Goal: Transaction & Acquisition: Purchase product/service

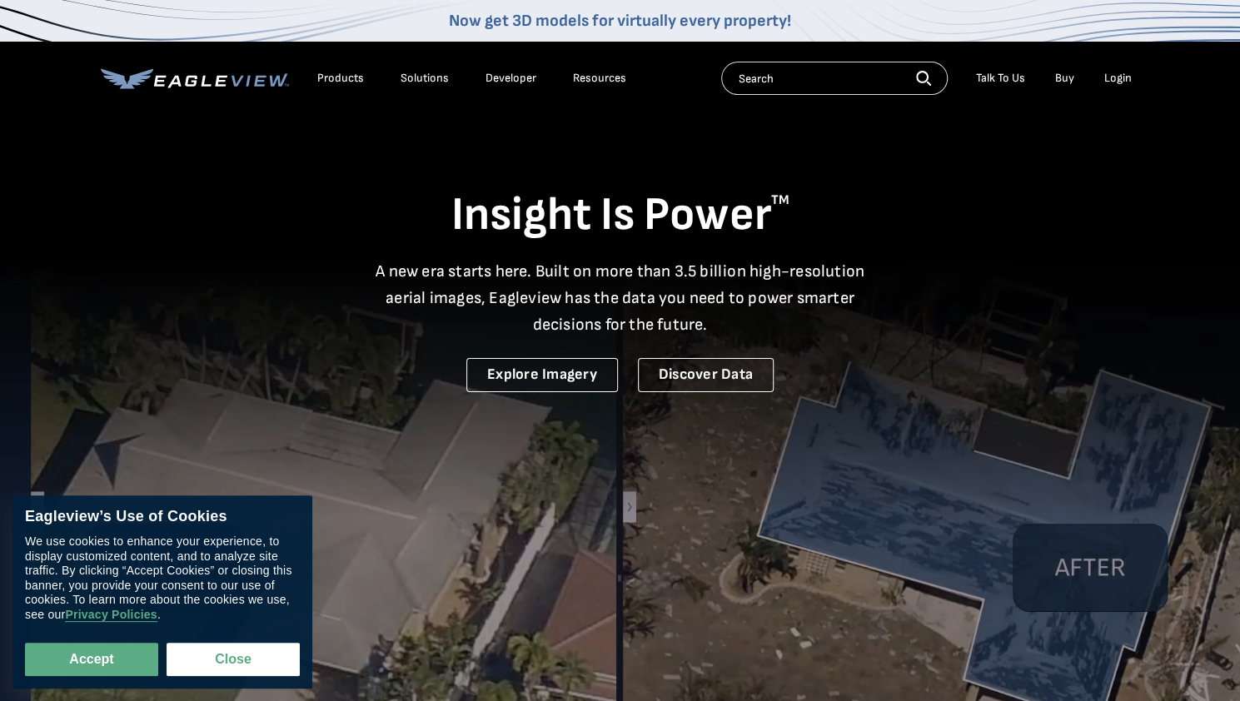
click at [984, 451] on video at bounding box center [620, 429] width 1240 height 858
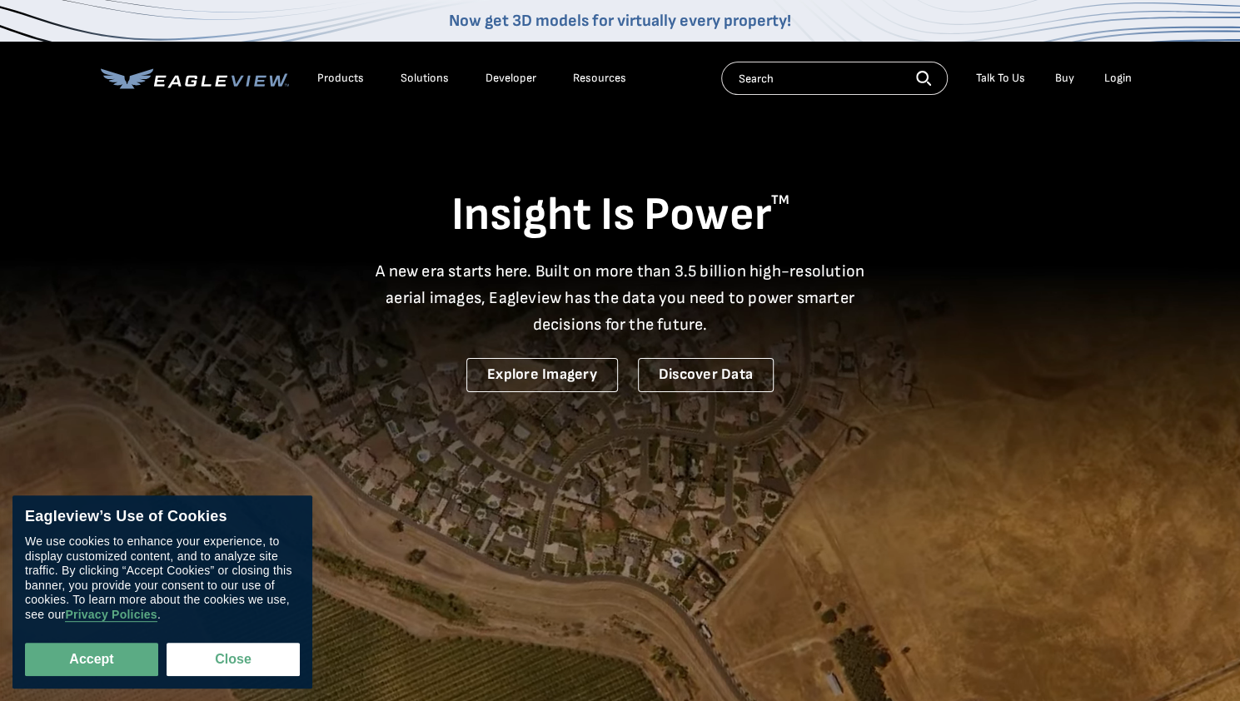
click at [1122, 69] on li "Login" at bounding box center [1118, 78] width 44 height 25
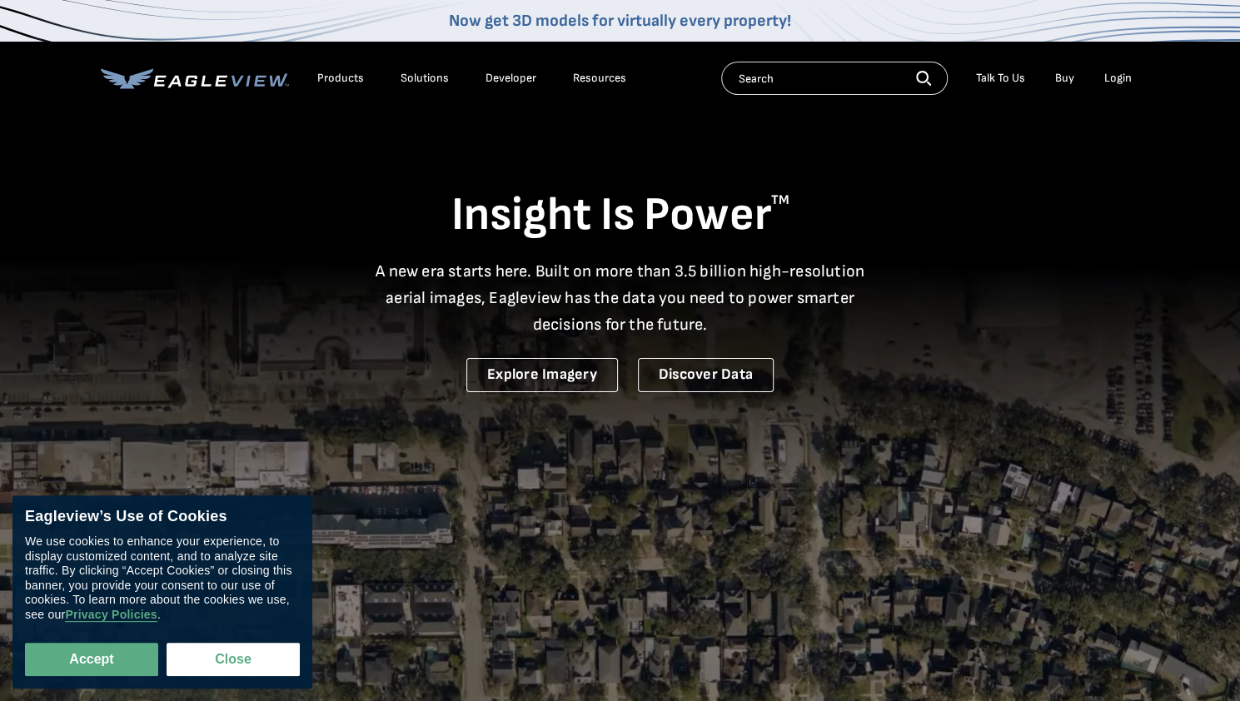
click at [1122, 81] on div "Login" at bounding box center [1117, 78] width 27 height 15
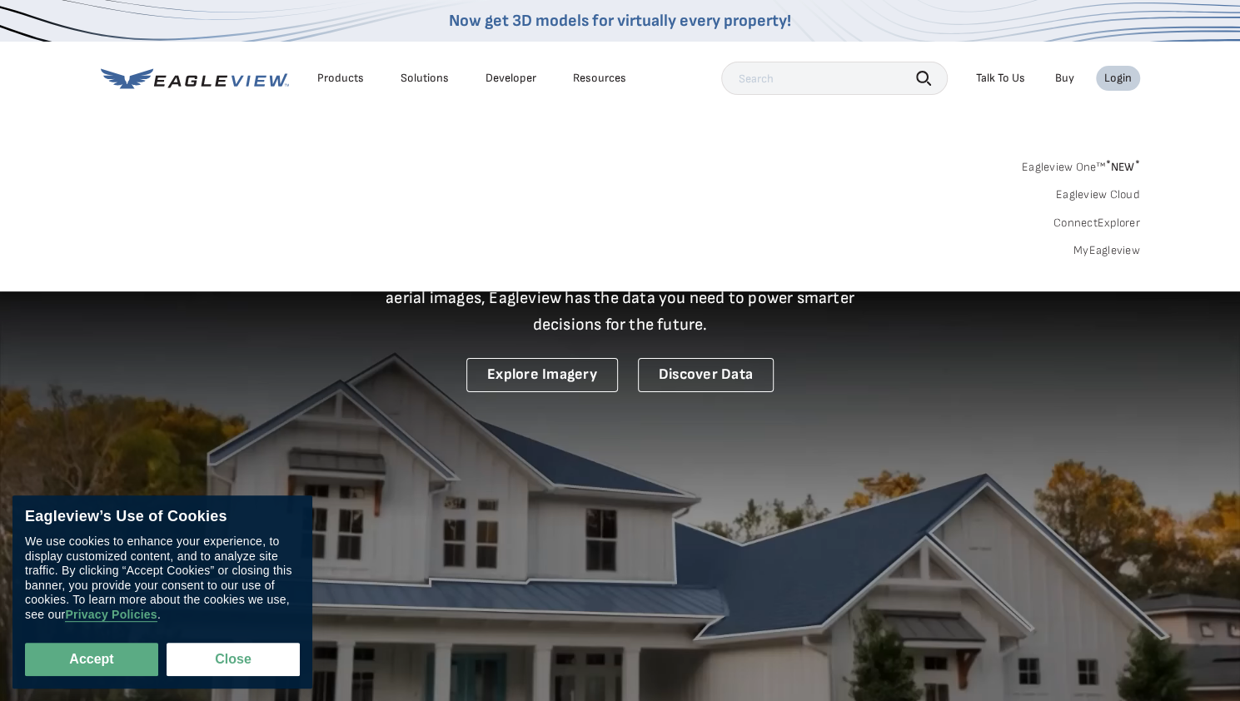
click at [1103, 83] on li "Login" at bounding box center [1118, 78] width 44 height 25
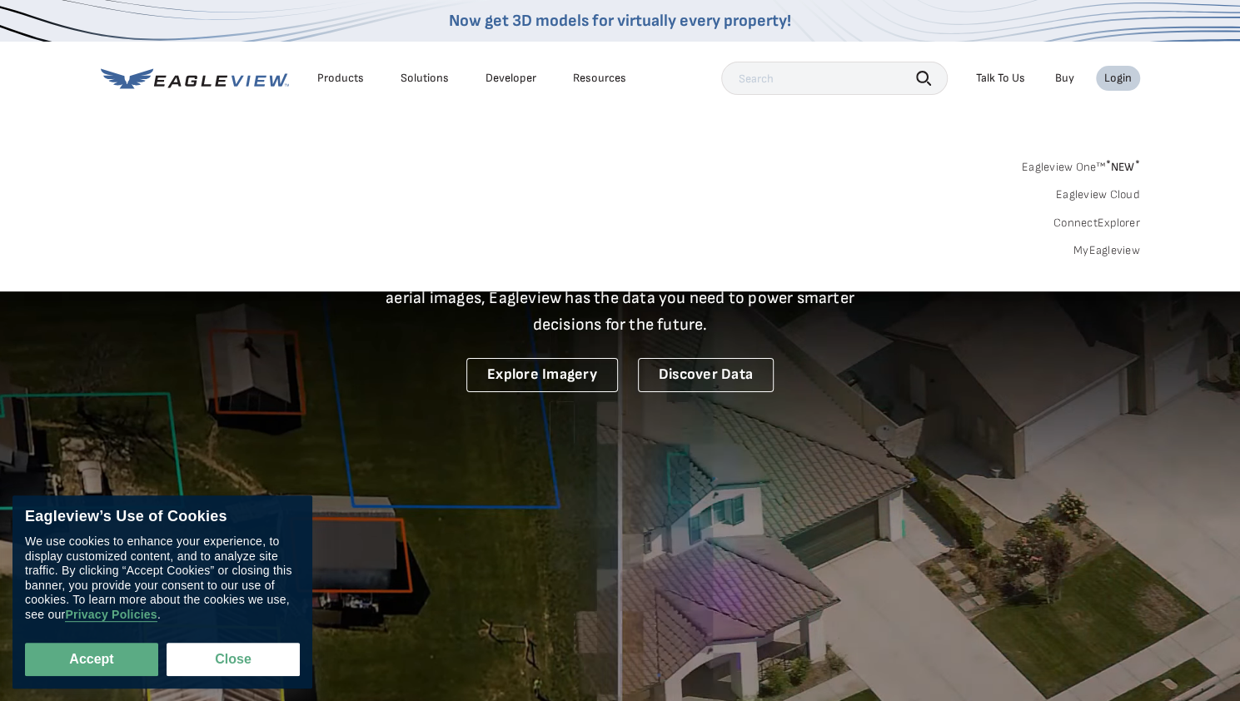
click at [1120, 77] on div "Login" at bounding box center [1117, 78] width 27 height 15
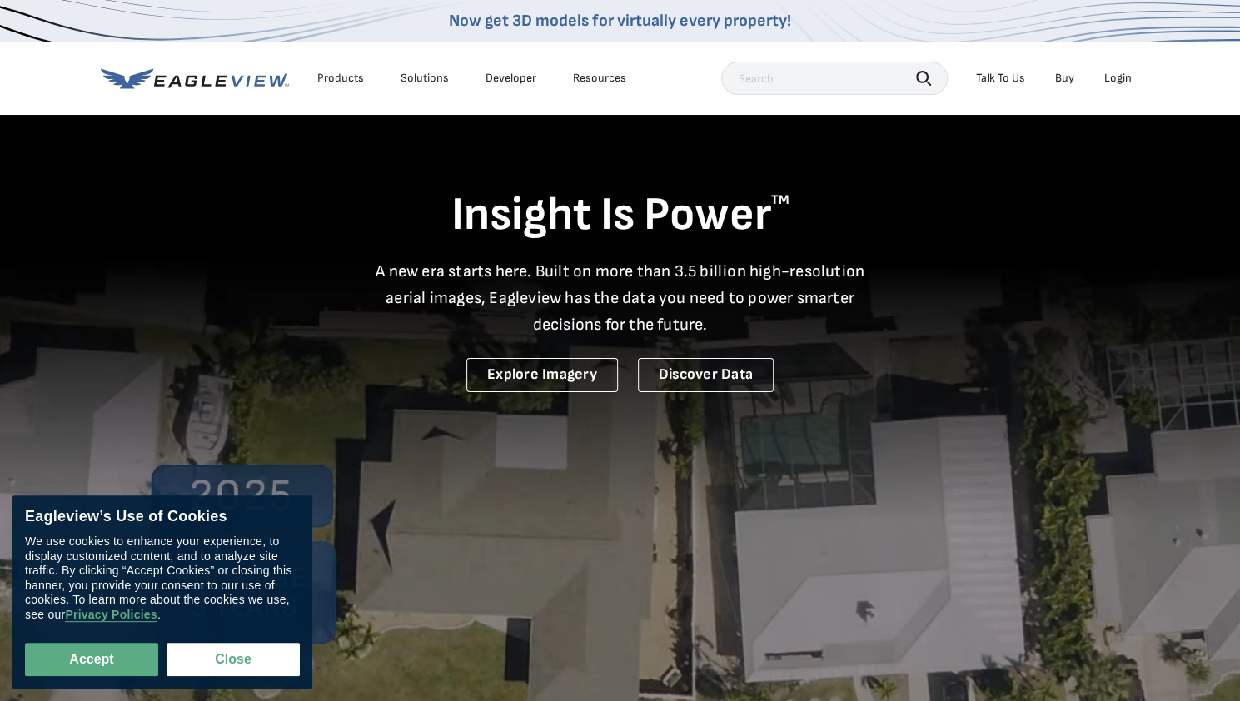
click at [1120, 77] on div "Login" at bounding box center [1117, 78] width 27 height 15
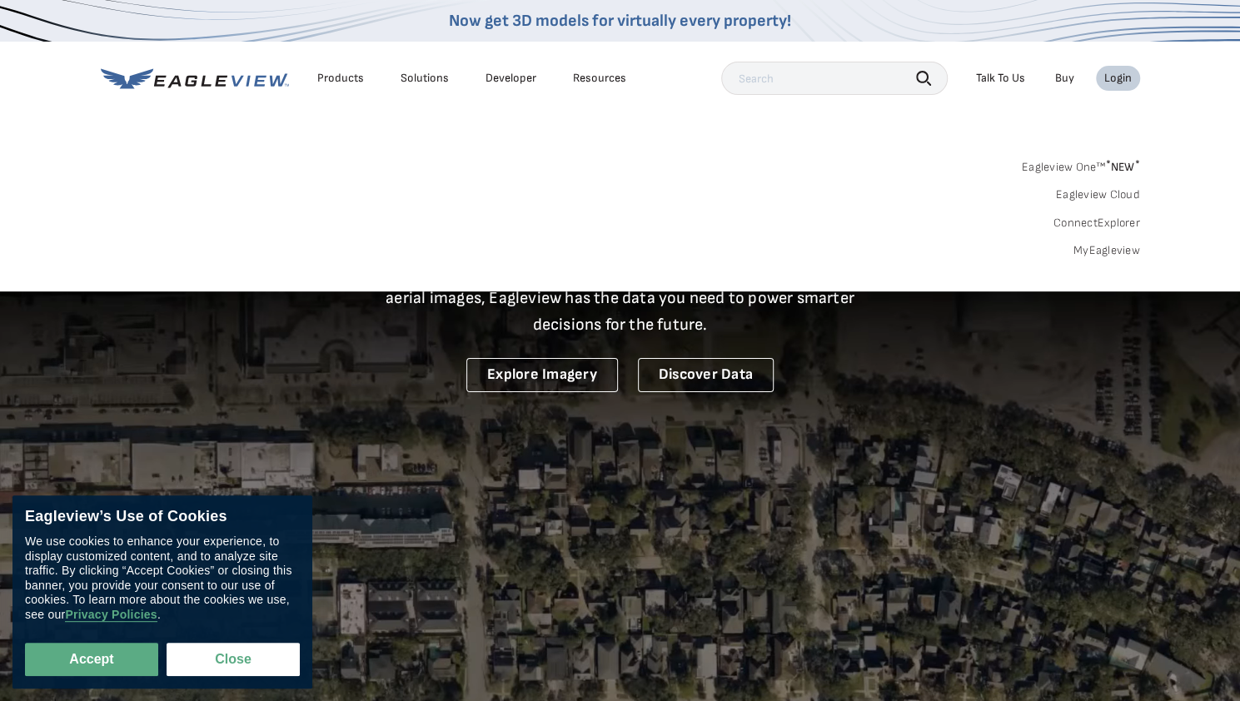
click at [1111, 252] on link "MyEagleview" at bounding box center [1106, 250] width 67 height 15
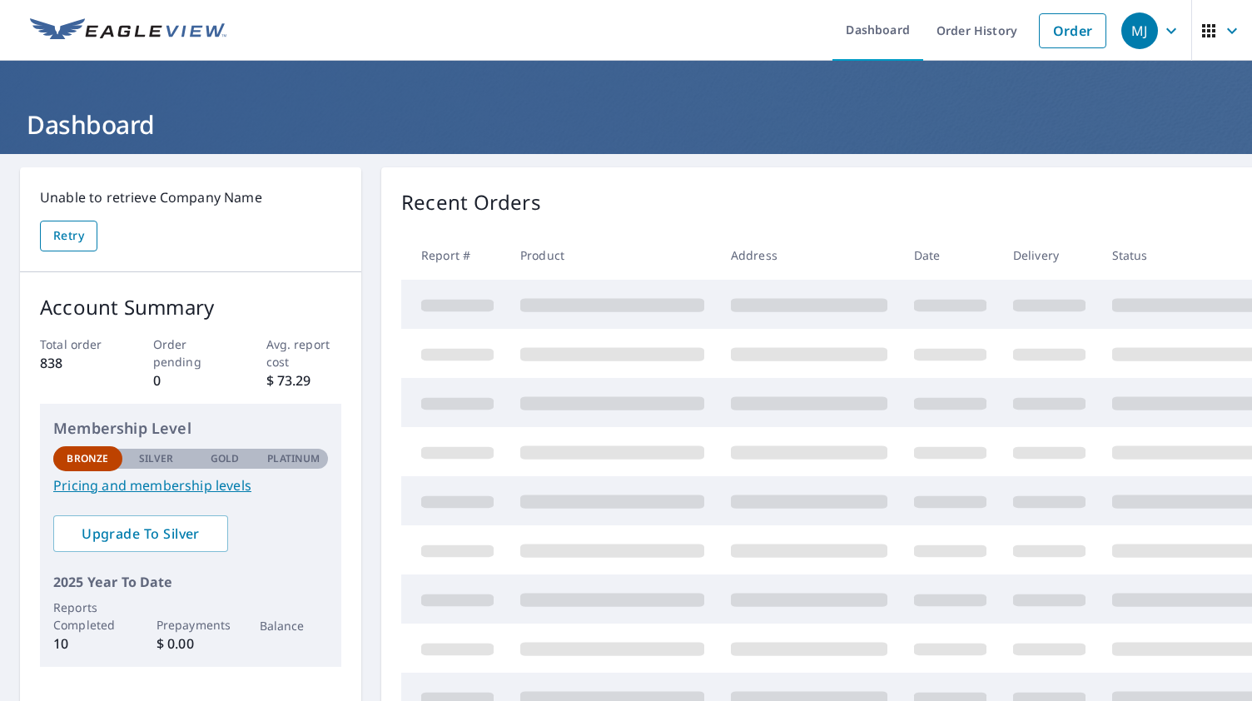
click at [48, 250] on Name-retryBtn "Retry" at bounding box center [68, 236] width 57 height 31
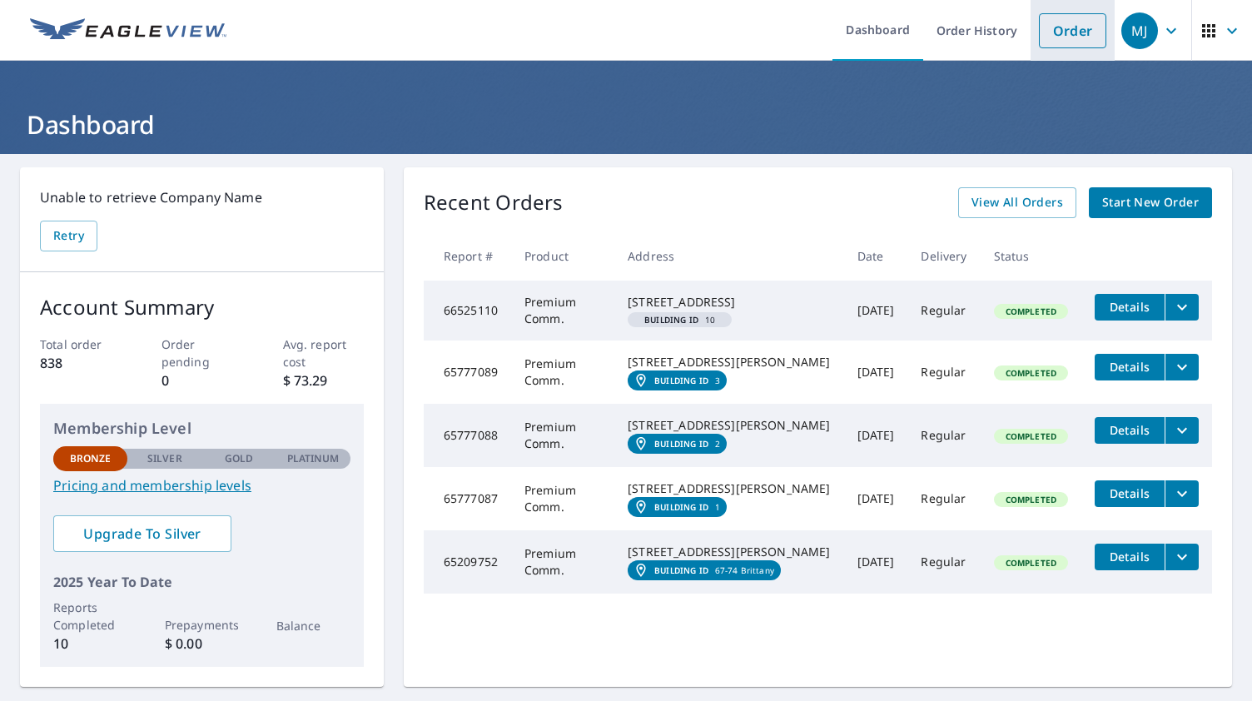
click at [1086, 31] on link "Order" at bounding box center [1072, 30] width 67 height 35
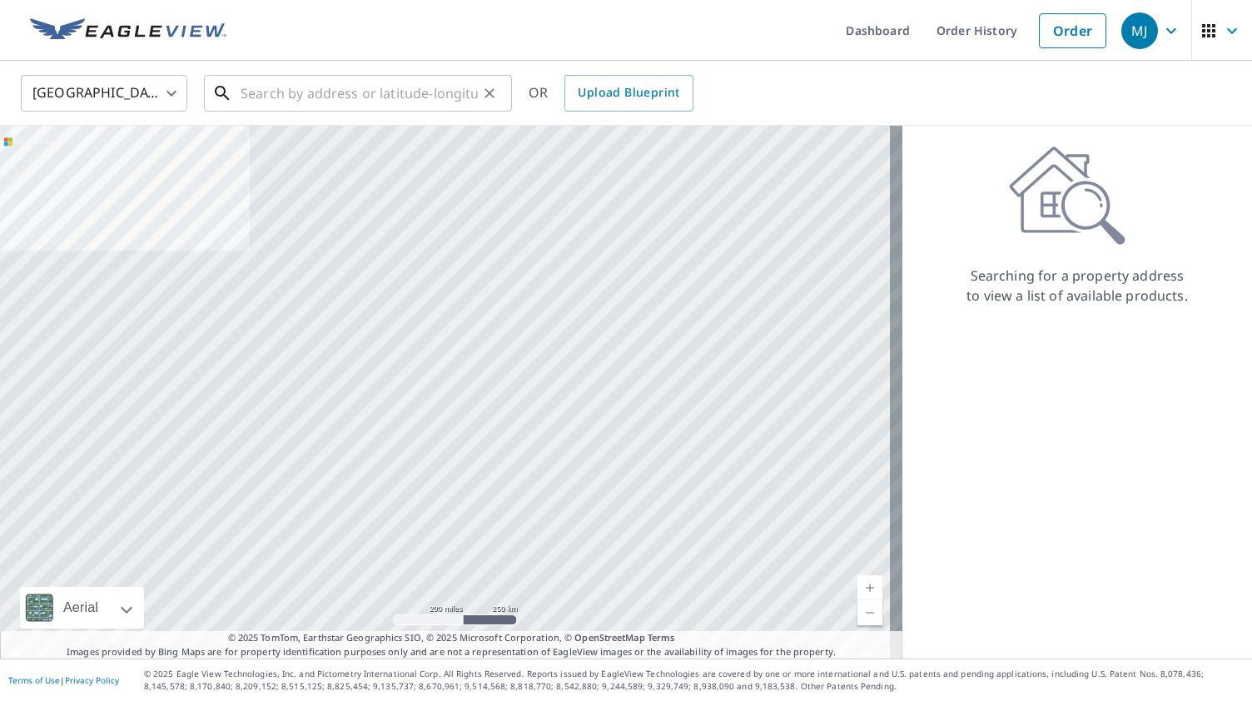
click at [316, 94] on input "text" at bounding box center [359, 93] width 237 height 47
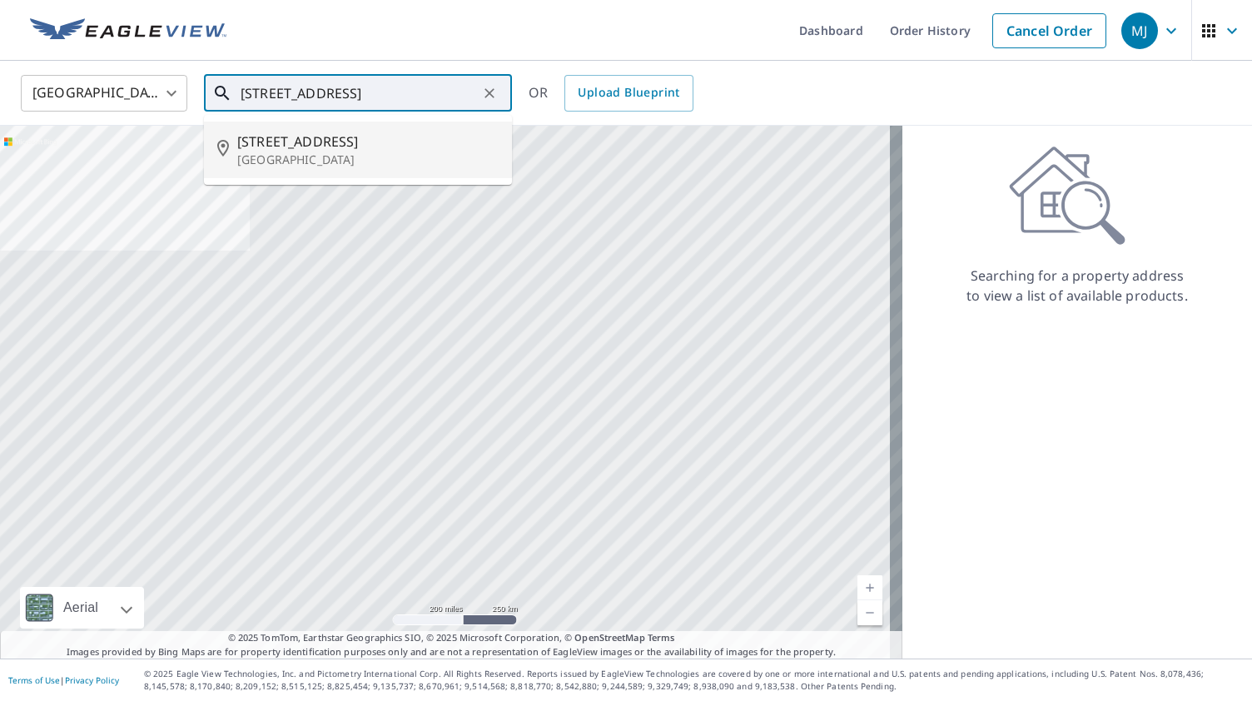
click at [308, 152] on p "Dublin, OH 43016" at bounding box center [367, 160] width 261 height 17
type input "4311 Camden Cir Dublin, OH 43016"
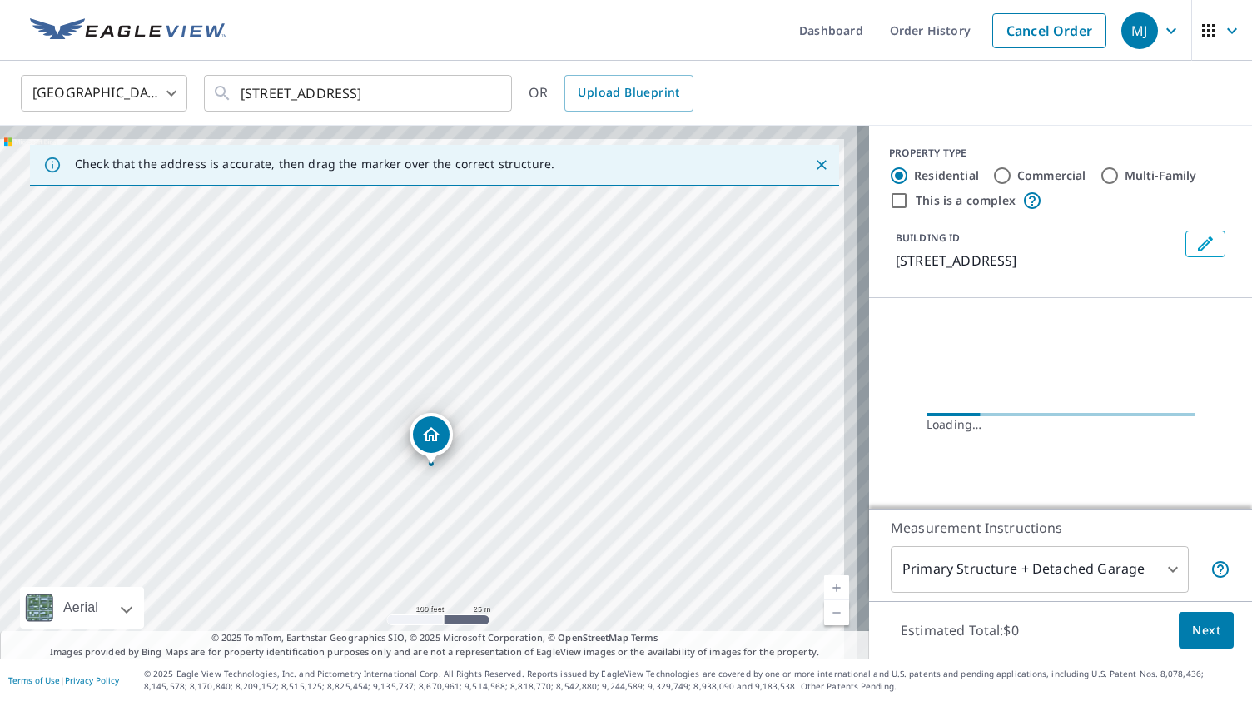
drag, startPoint x: 446, startPoint y: 354, endPoint x: 396, endPoint y: 413, distance: 77.4
click at [396, 413] on div "4311 Camden Cir Dublin, OH 43016" at bounding box center [434, 392] width 869 height 533
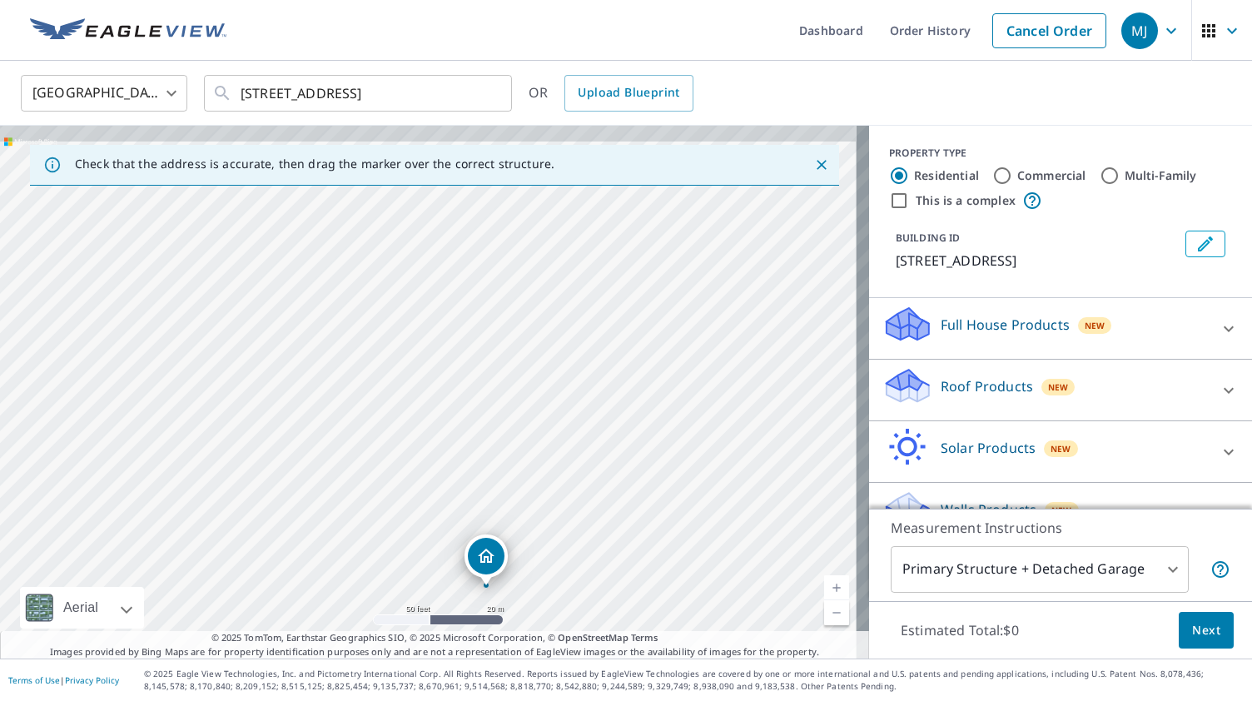
drag, startPoint x: 410, startPoint y: 324, endPoint x: 435, endPoint y: 552, distance: 229.5
click at [435, 552] on div "4311 Camden Cir Dublin, OH 43016" at bounding box center [434, 392] width 869 height 533
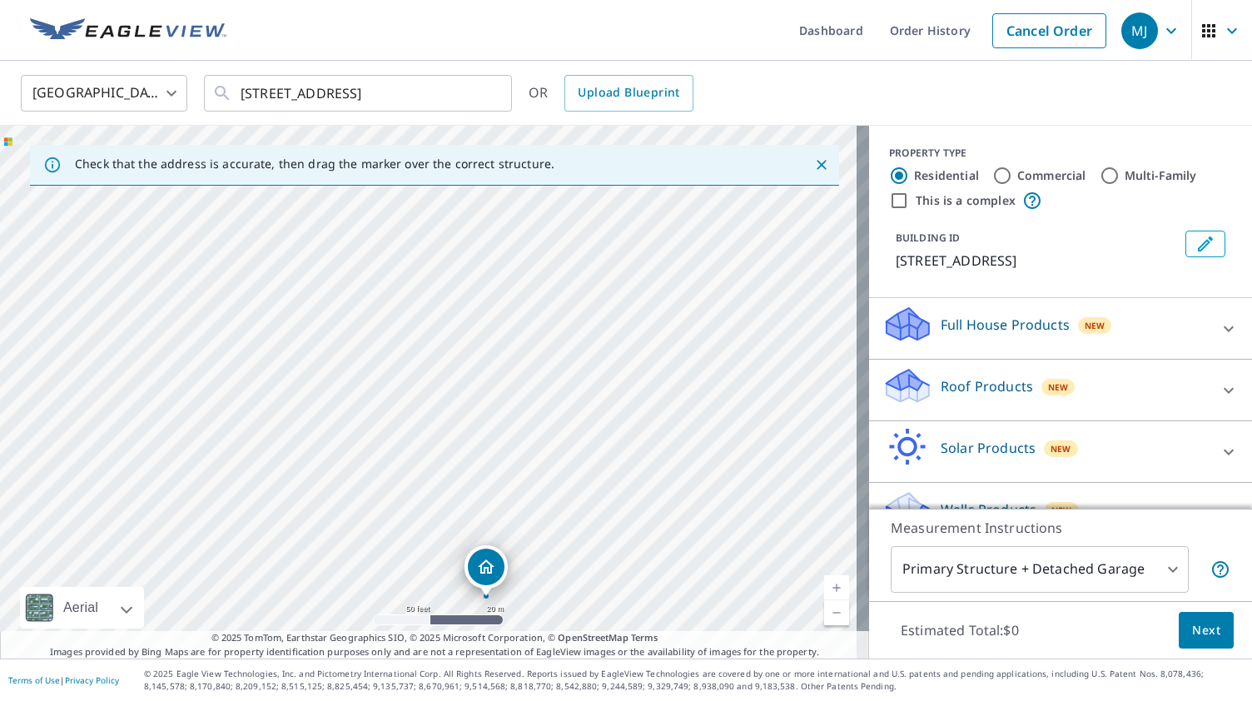
click at [437, 401] on div "4311 Camden Cir Dublin, OH 43016" at bounding box center [434, 392] width 869 height 533
drag, startPoint x: 466, startPoint y: 301, endPoint x: 570, endPoint y: 473, distance: 200.9
click at [570, 473] on div "4311 Camden Cir Dublin, OH 43016" at bounding box center [434, 392] width 869 height 533
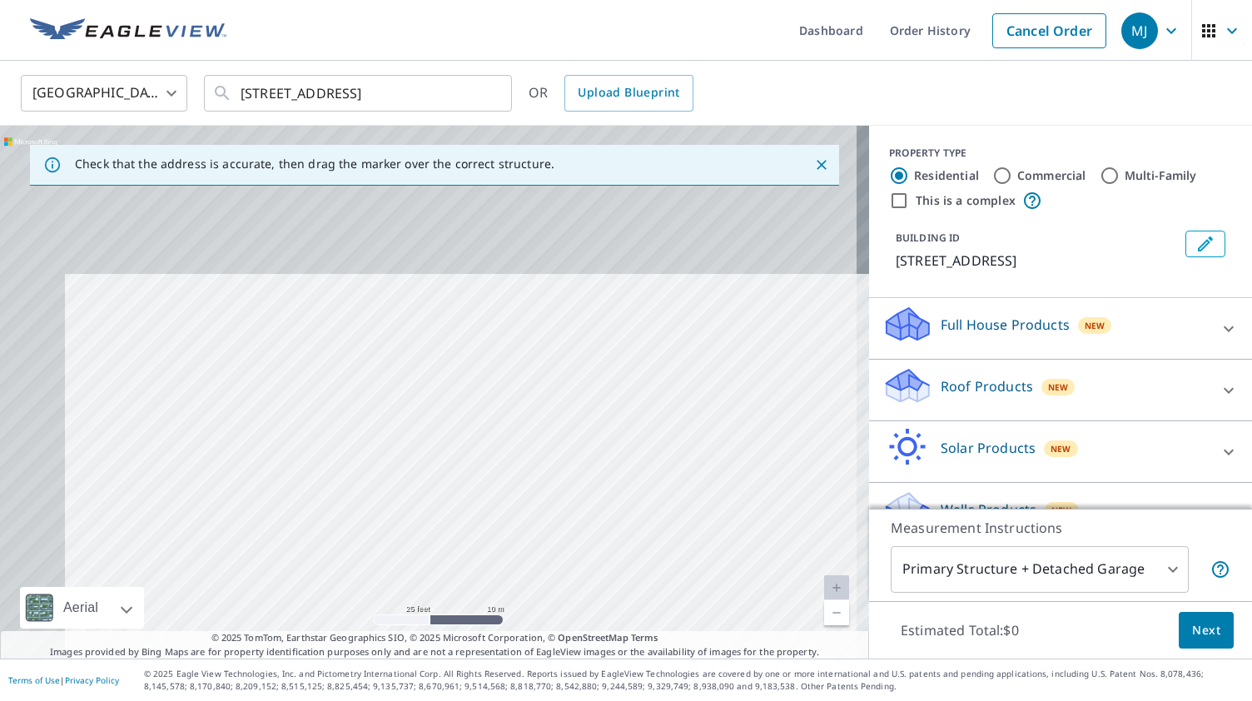
drag, startPoint x: 466, startPoint y: 316, endPoint x: 557, endPoint y: 520, distance: 224.1
click at [557, 520] on div "4311 Camden Cir Dublin, OH 43016" at bounding box center [434, 392] width 869 height 533
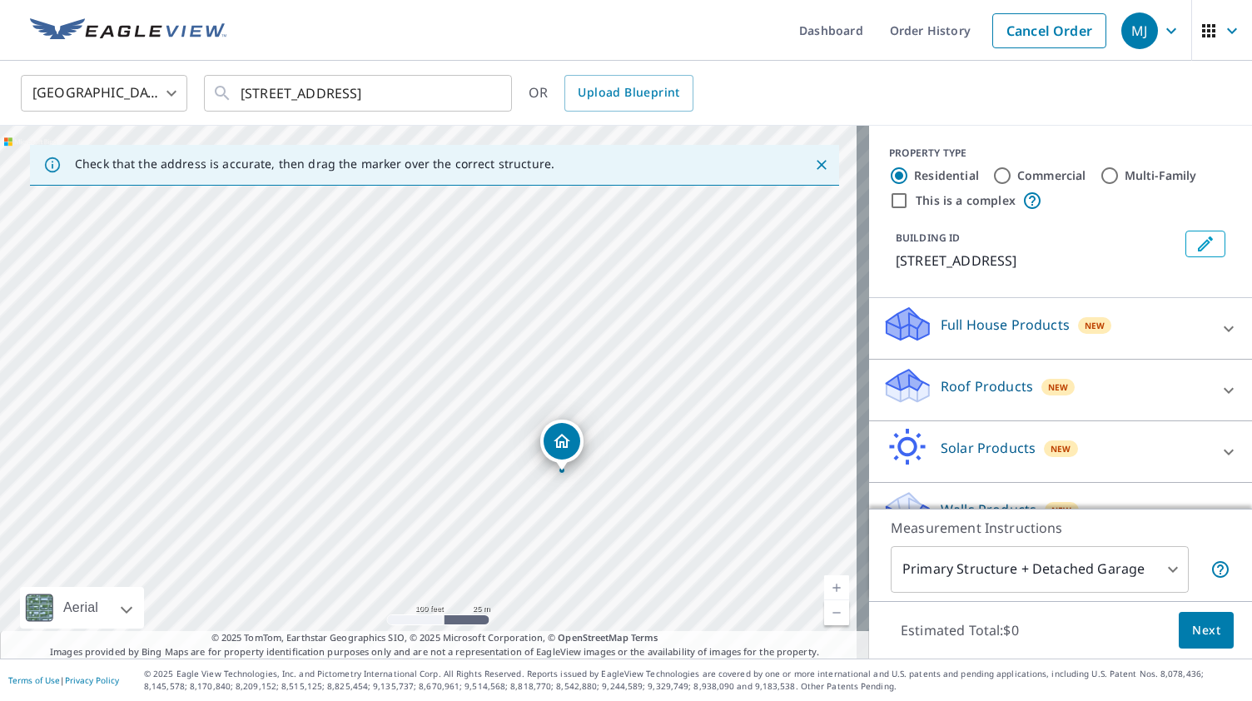
drag, startPoint x: 526, startPoint y: 460, endPoint x: 530, endPoint y: 377, distance: 82.5
click at [530, 377] on div "4311 Camden Cir Dublin, OH 43016" at bounding box center [434, 392] width 869 height 533
drag, startPoint x: 513, startPoint y: 331, endPoint x: 576, endPoint y: 392, distance: 87.8
click at [576, 392] on div "4311 Camden Cir Dublin, OH 43016" at bounding box center [434, 392] width 869 height 533
click at [556, 436] on div "4311 Camden Cir Dublin, OH 43016" at bounding box center [434, 392] width 869 height 533
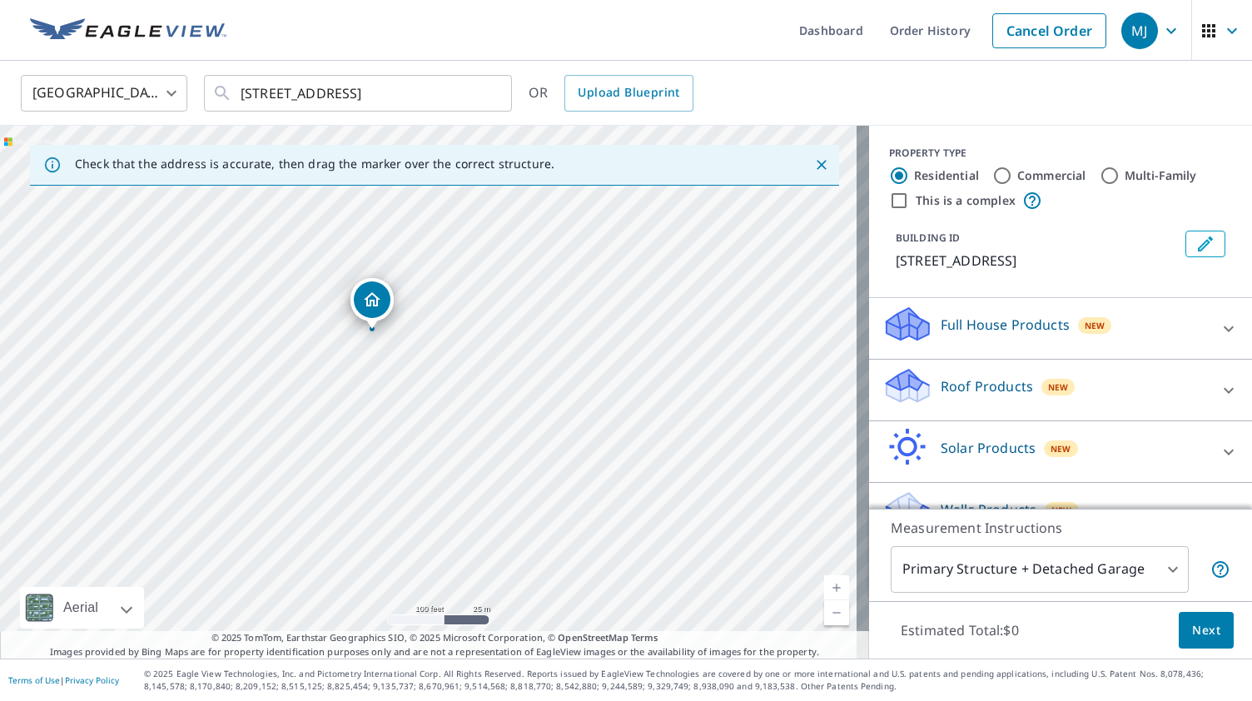
drag, startPoint x: 426, startPoint y: 359, endPoint x: 370, endPoint y: 299, distance: 82.5
click at [1100, 179] on input "Multi-Family" at bounding box center [1110, 176] width 20 height 20
radio input "true"
type input "2"
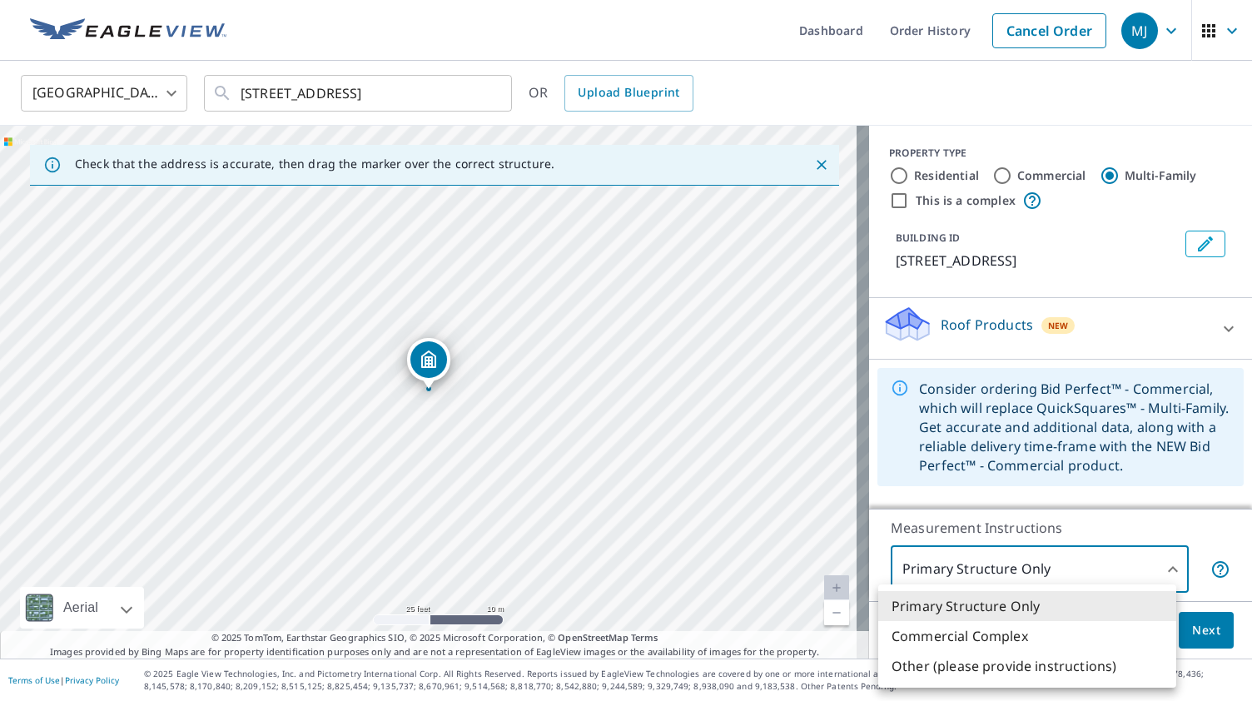
click at [1113, 570] on body "MJ MJ Dashboard Order History Cancel Order MJ United States US ​ 4311 Camden Ci…" at bounding box center [626, 350] width 1252 height 701
click at [1063, 574] on div at bounding box center [626, 350] width 1252 height 701
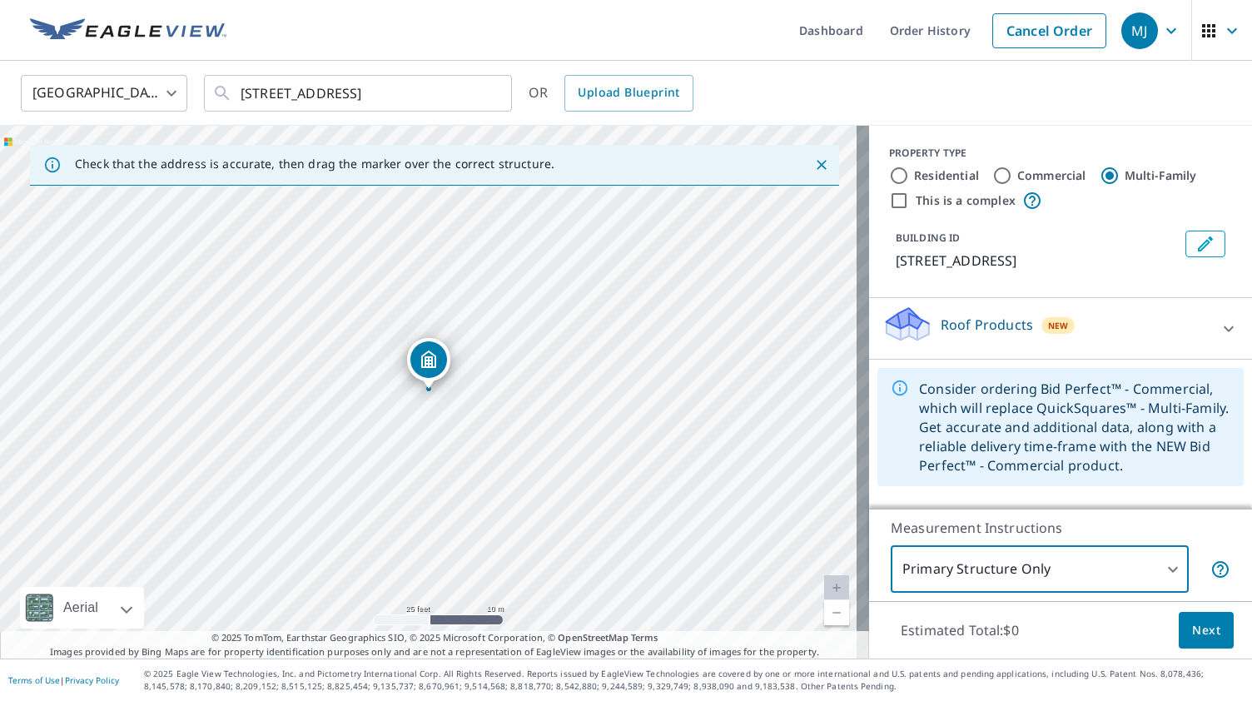
click at [889, 202] on input "This is a complex" at bounding box center [899, 201] width 20 height 20
checkbox input "true"
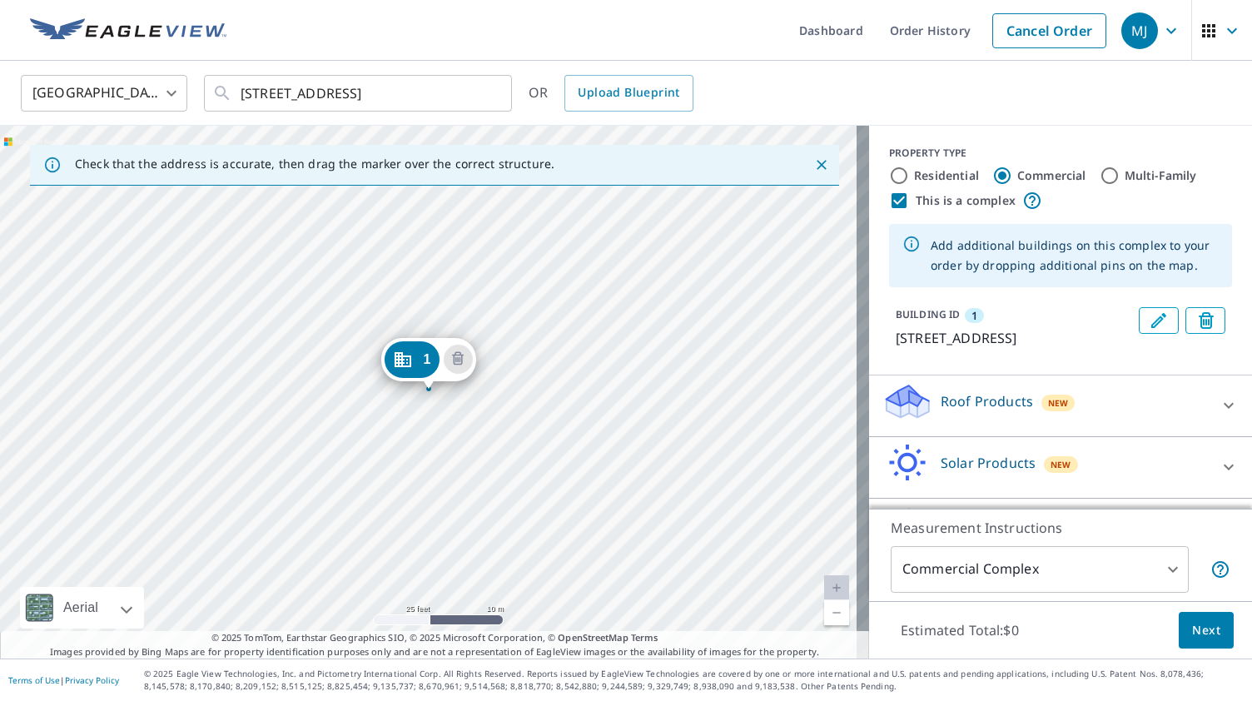
radio input "true"
type input "4"
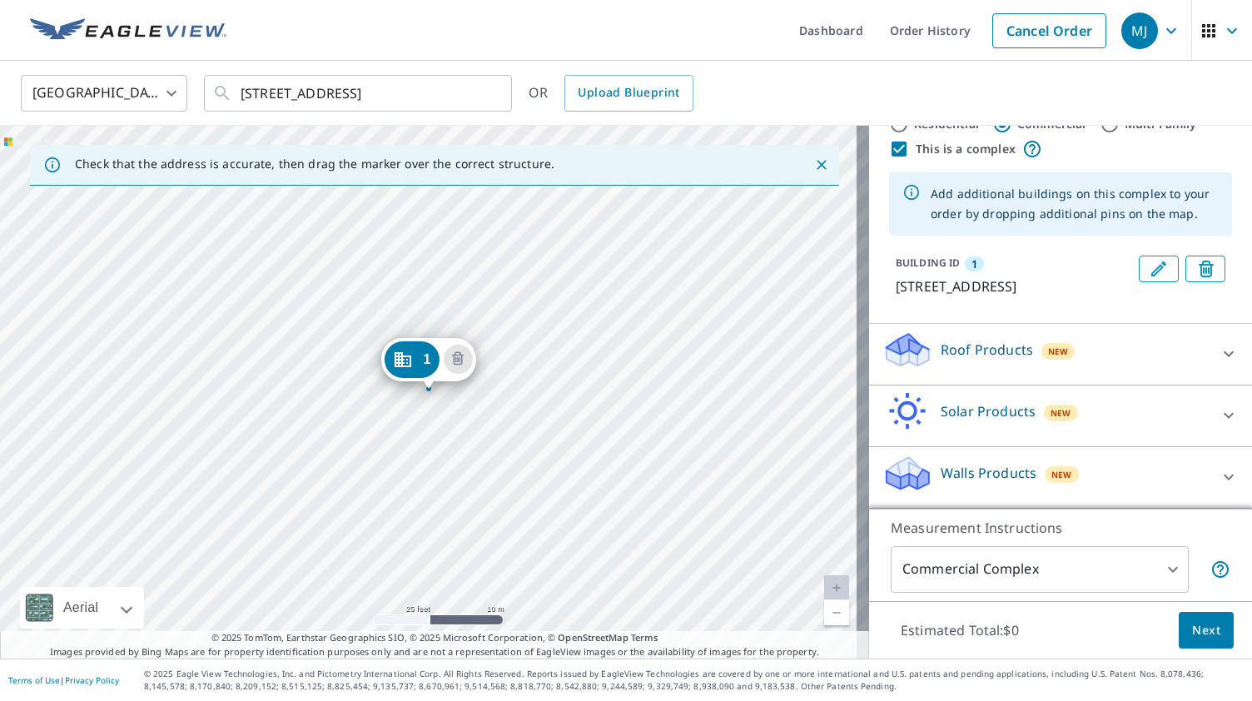
click at [1132, 362] on div "Roof Products New" at bounding box center [1046, 354] width 326 height 47
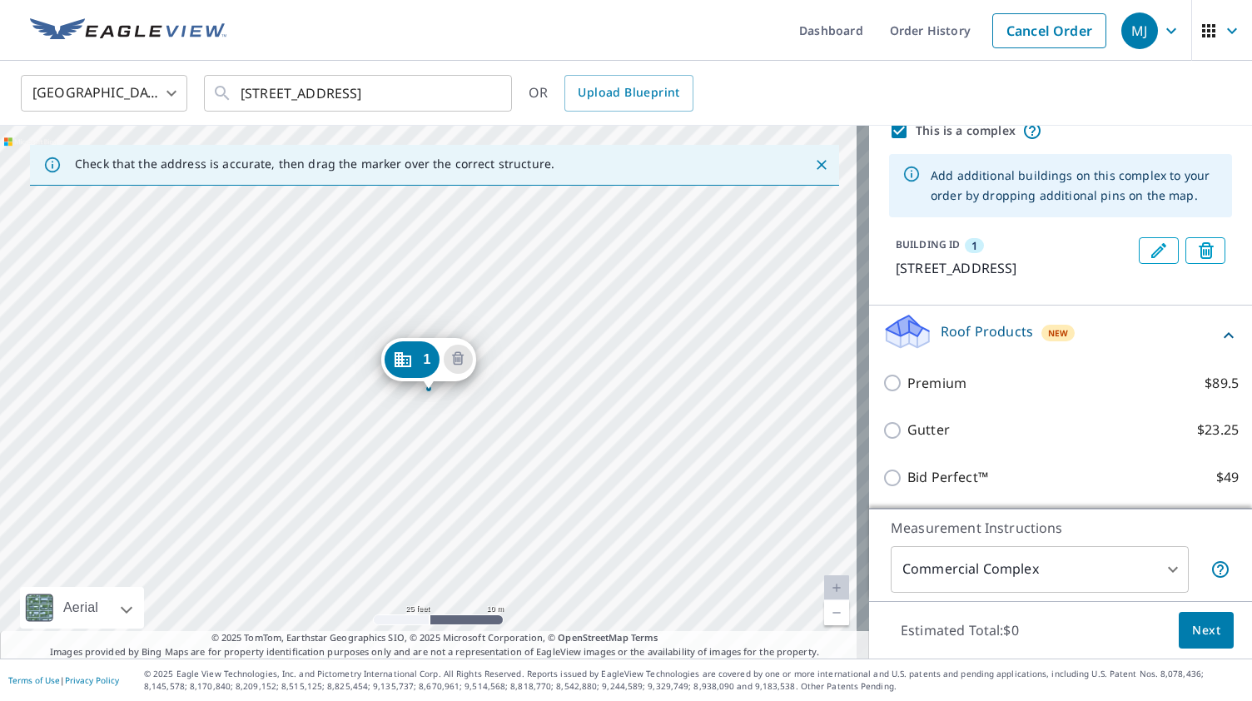
scroll to position [212, 0]
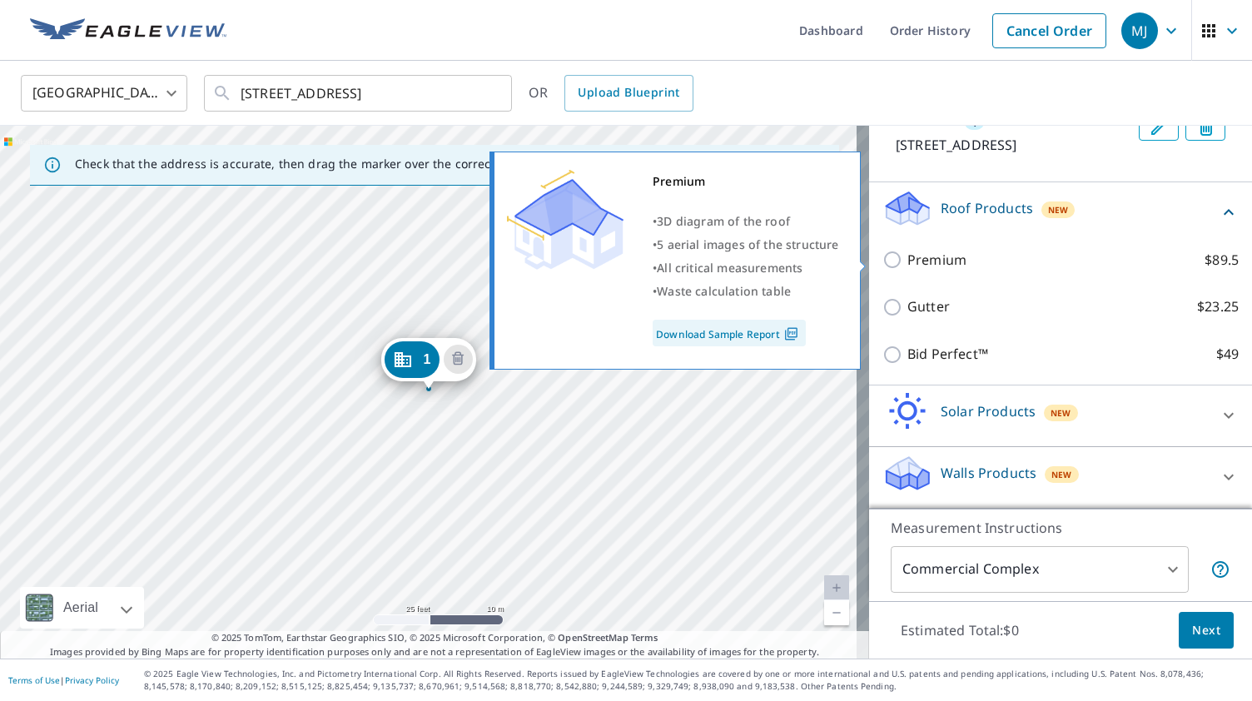
click at [884, 258] on input "Premium $89.5" at bounding box center [895, 260] width 25 height 20
checkbox input "true"
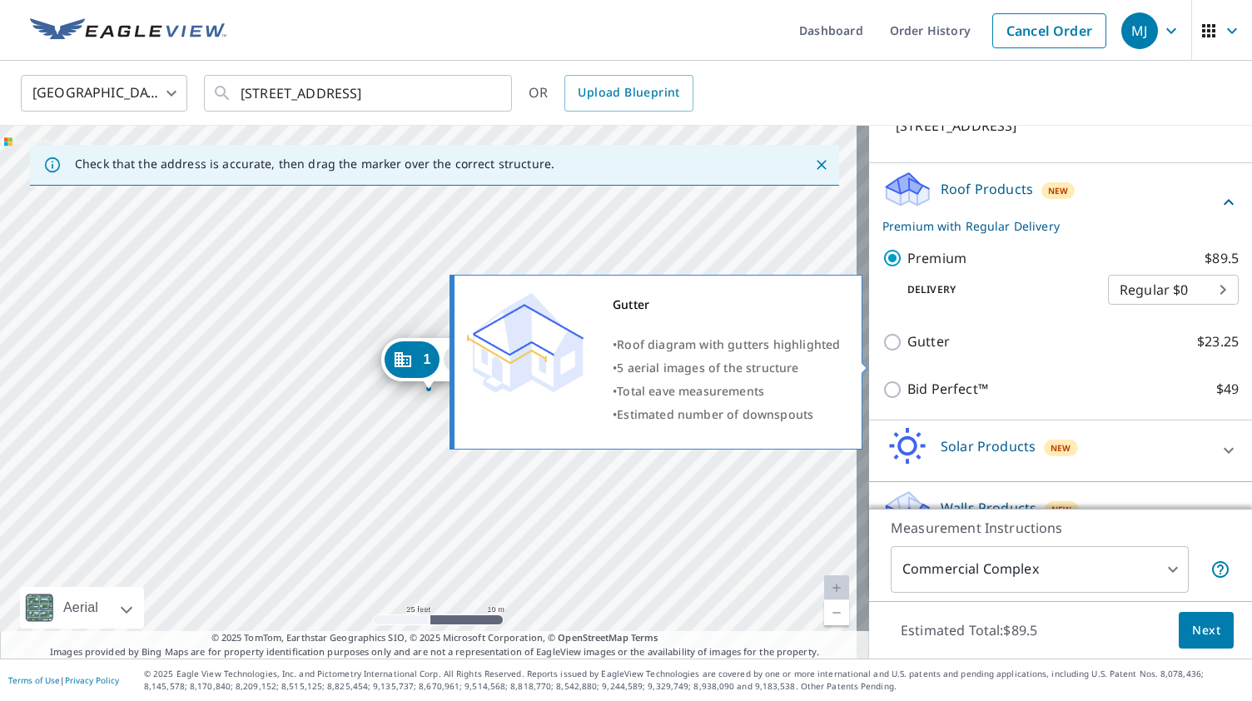
click at [883, 352] on input "Gutter $23.25" at bounding box center [895, 342] width 25 height 20
checkbox input "true"
type input "2"
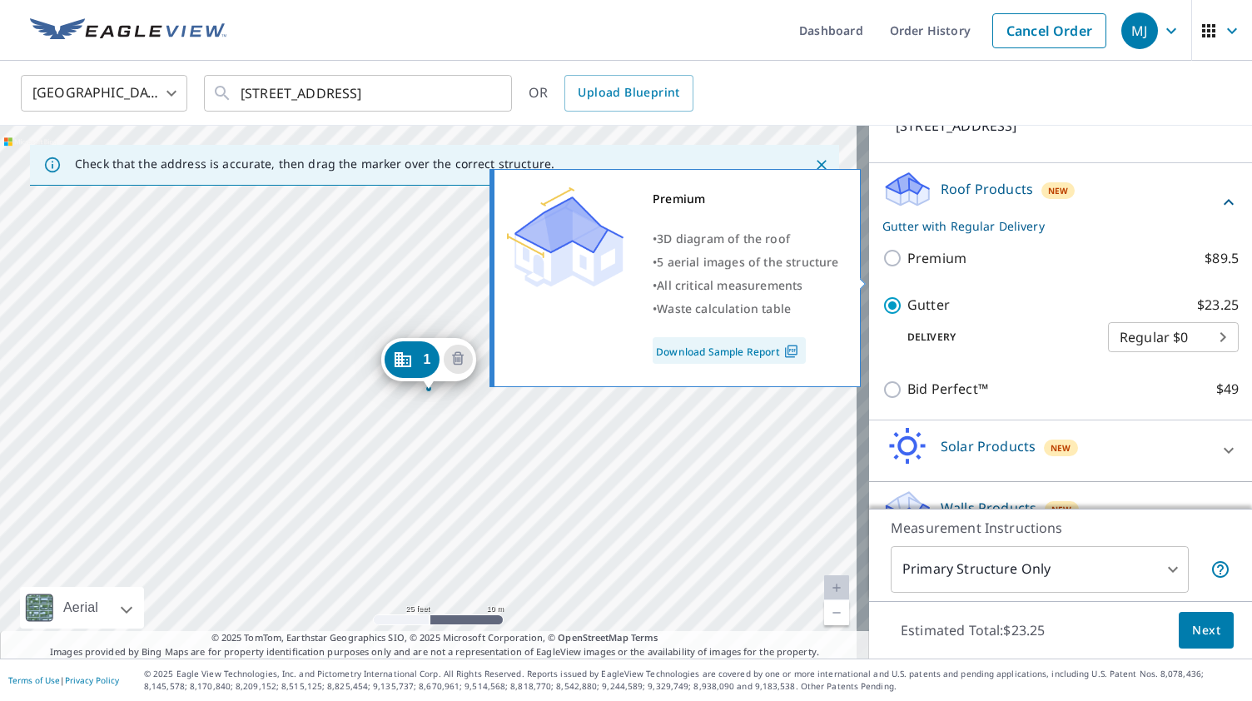
click at [883, 268] on input "Premium $89.5" at bounding box center [895, 258] width 25 height 20
checkbox input "true"
checkbox input "false"
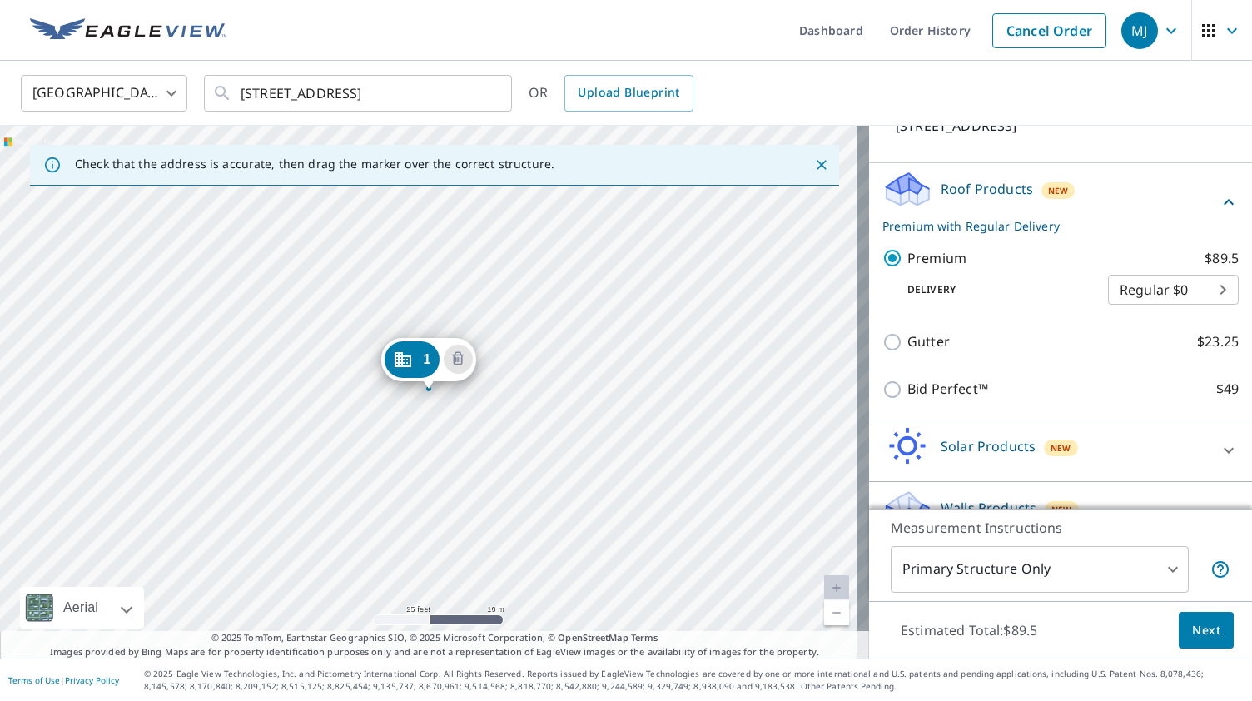
scroll to position [266, 0]
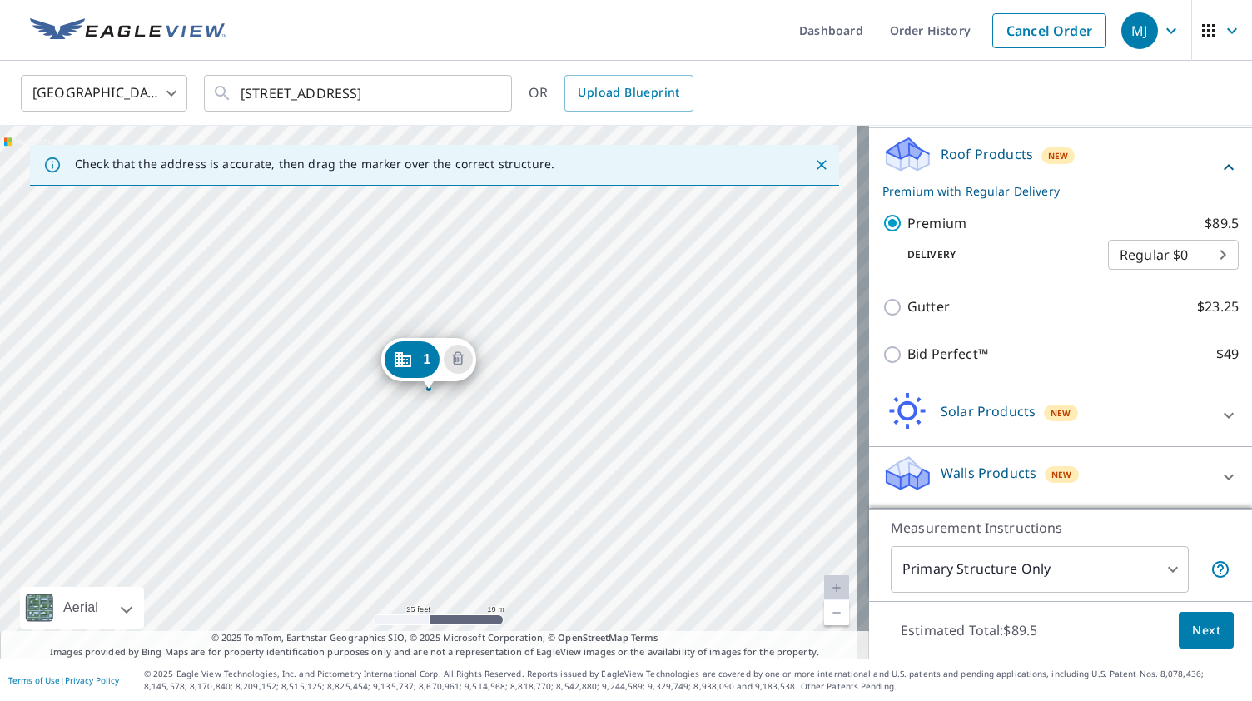
click at [1098, 465] on div "Walls Products New" at bounding box center [1046, 477] width 326 height 47
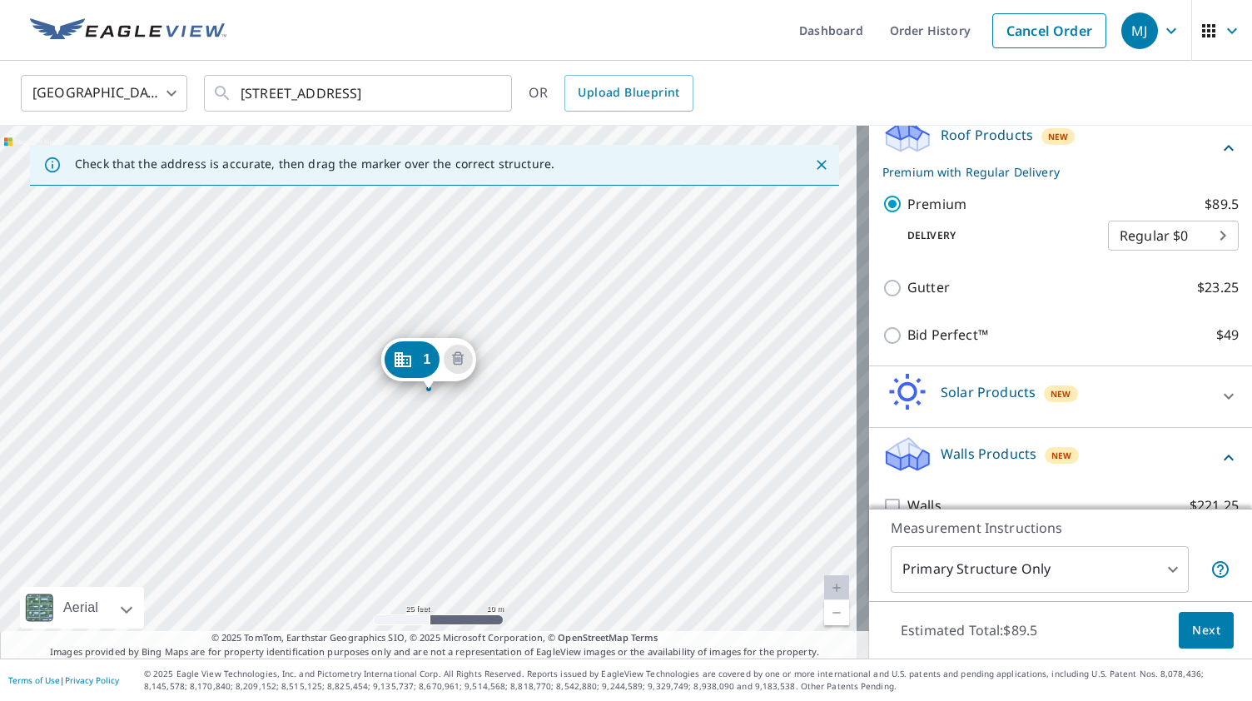
scroll to position [314, 0]
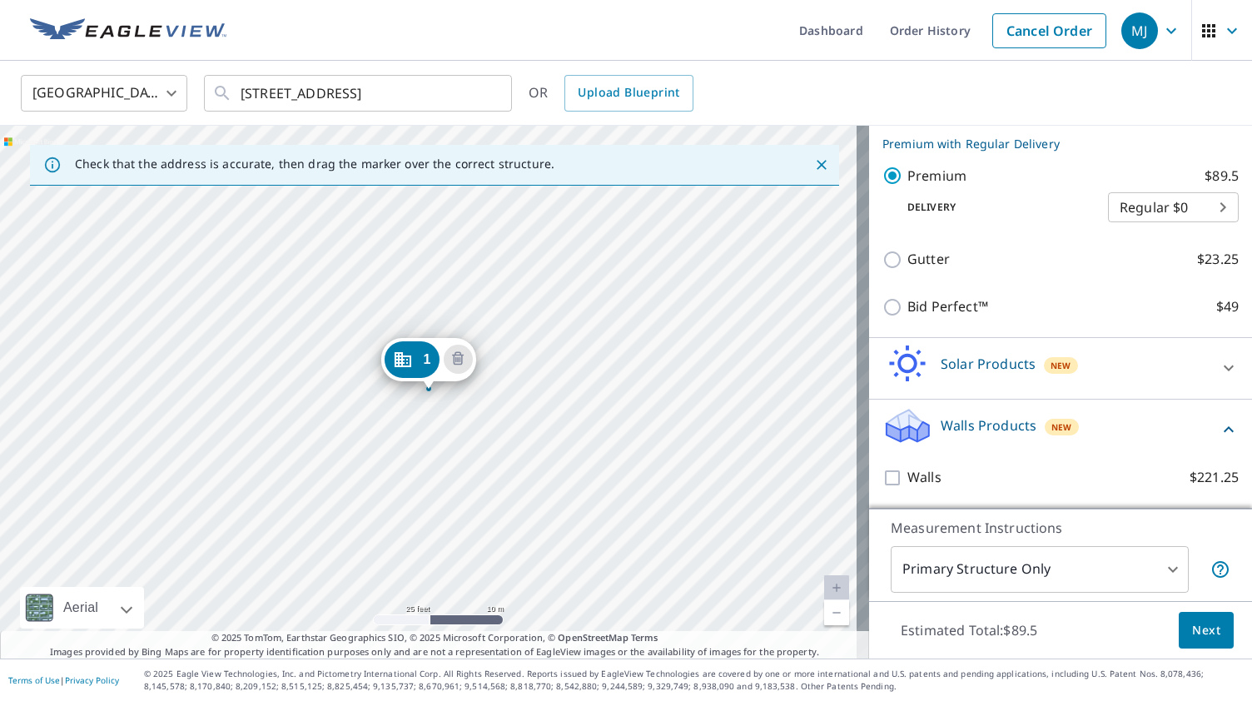
click at [1152, 433] on div "Walls Products New" at bounding box center [1051, 429] width 336 height 47
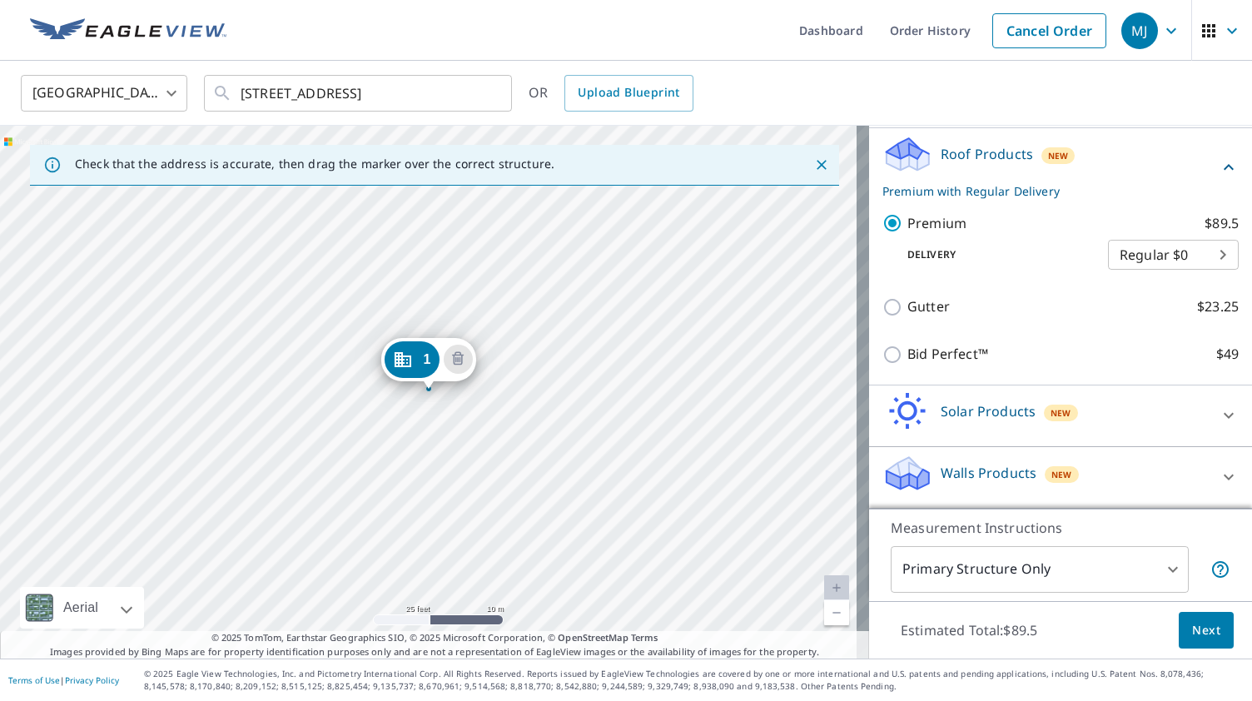
scroll to position [266, 0]
click at [1045, 467] on div "New" at bounding box center [1062, 474] width 34 height 17
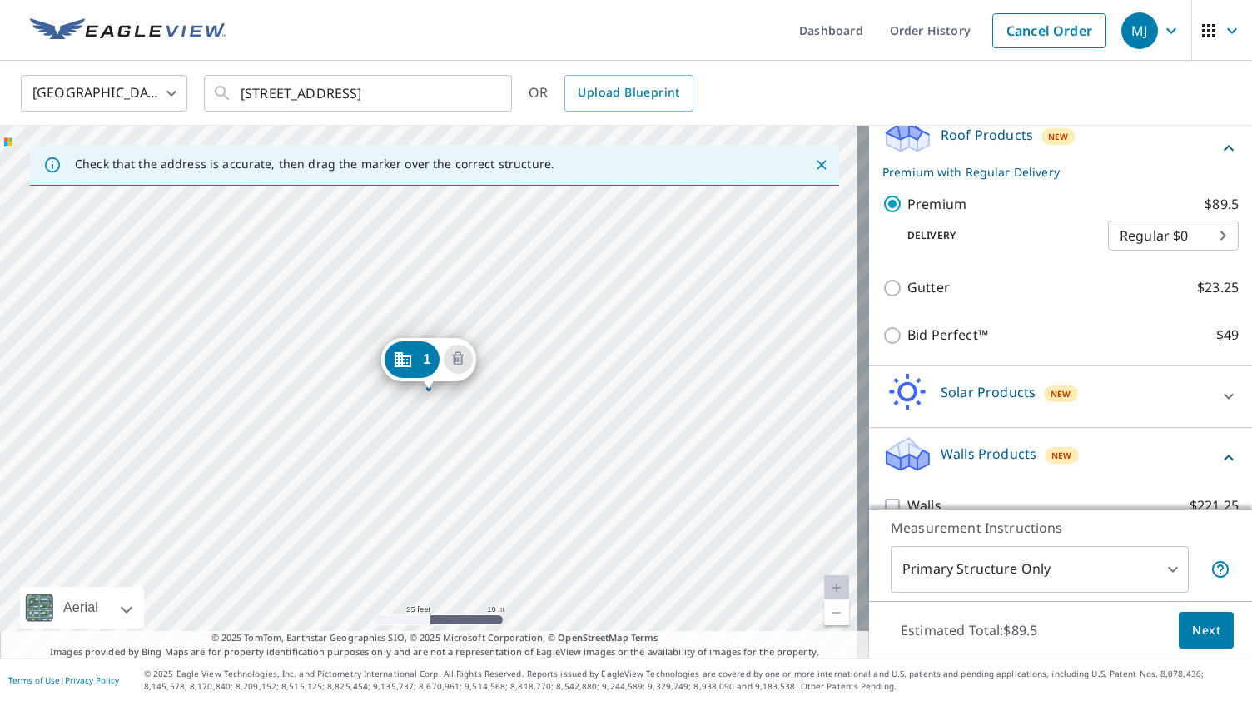
scroll to position [314, 0]
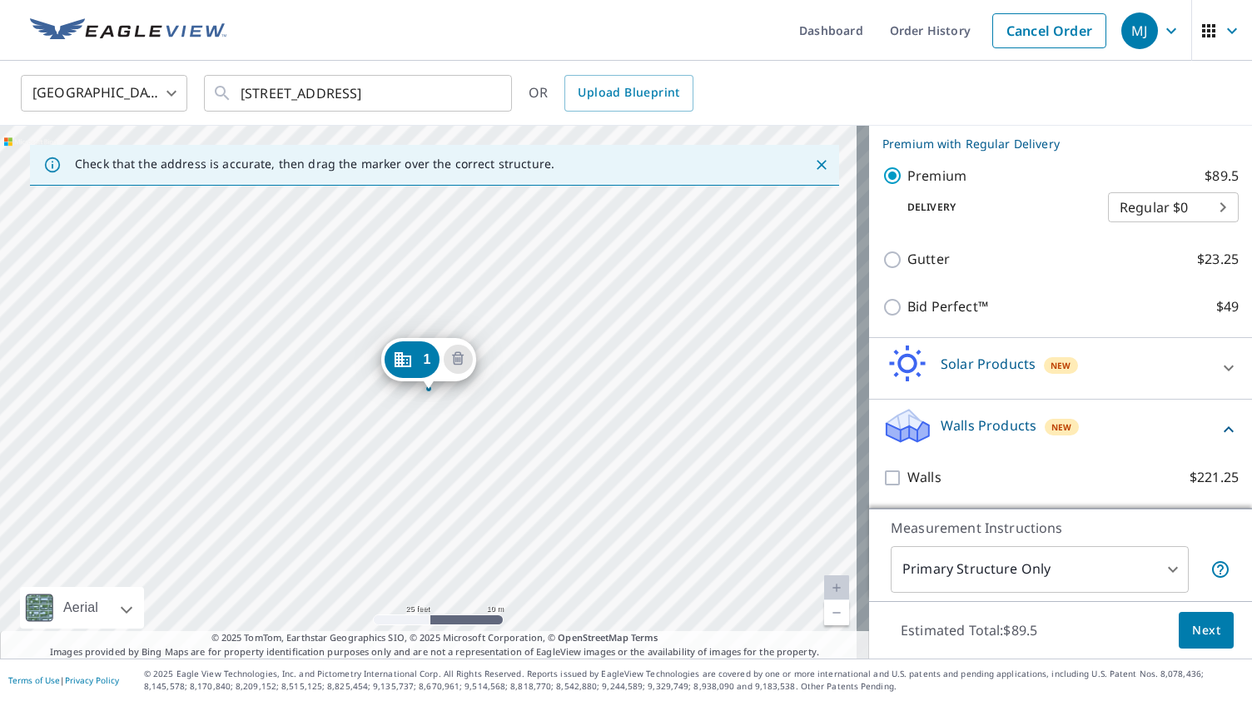
click at [883, 480] on input "Walls $221.25" at bounding box center [895, 478] width 25 height 20
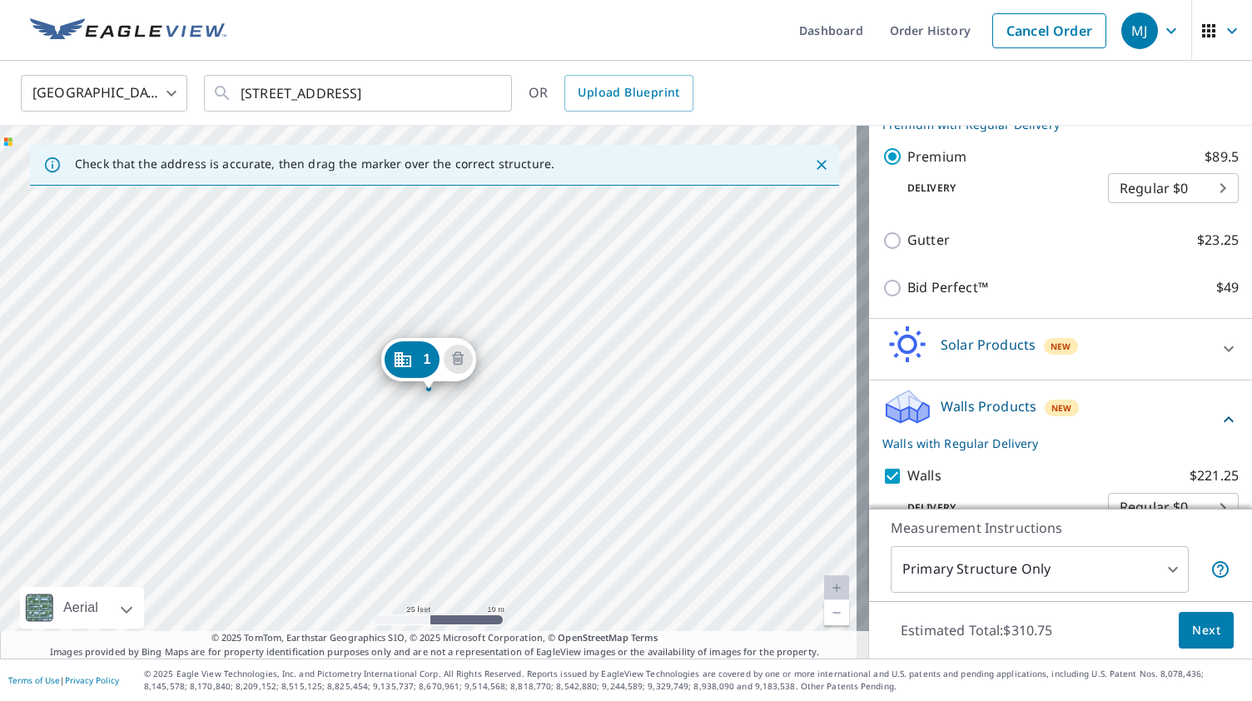
scroll to position [368, 0]
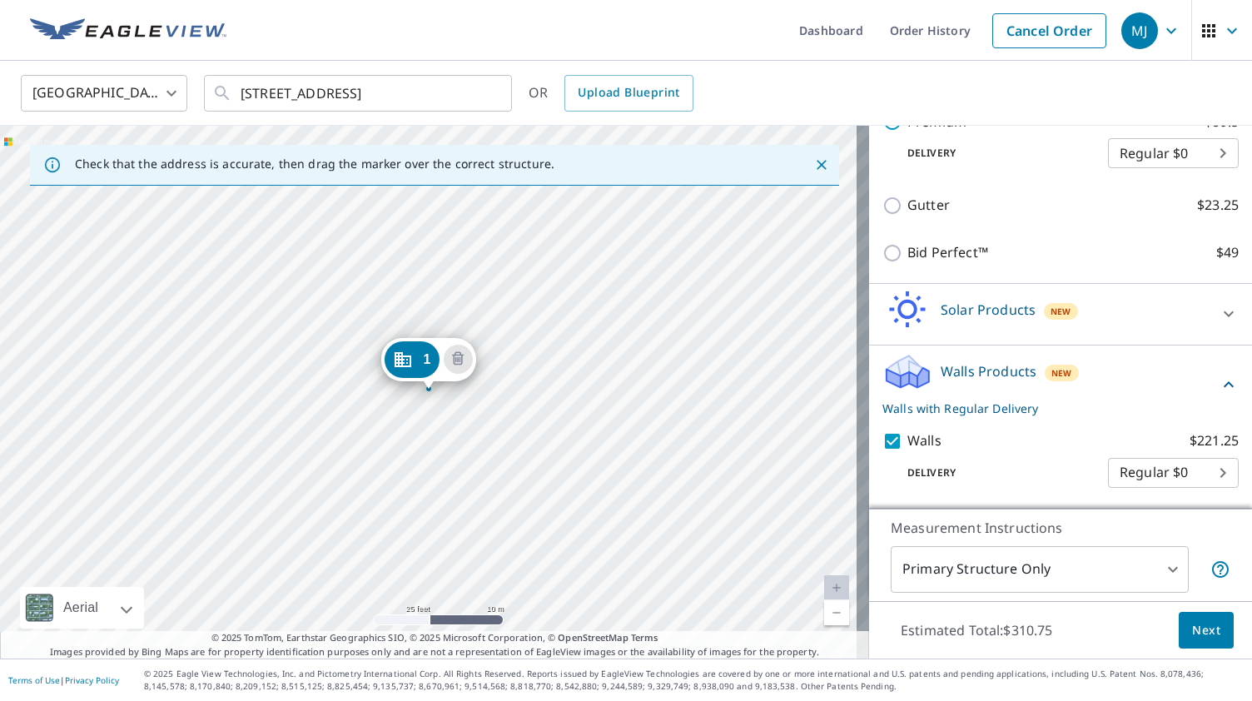
click at [951, 407] on p "Walls with Regular Delivery" at bounding box center [1051, 408] width 336 height 17
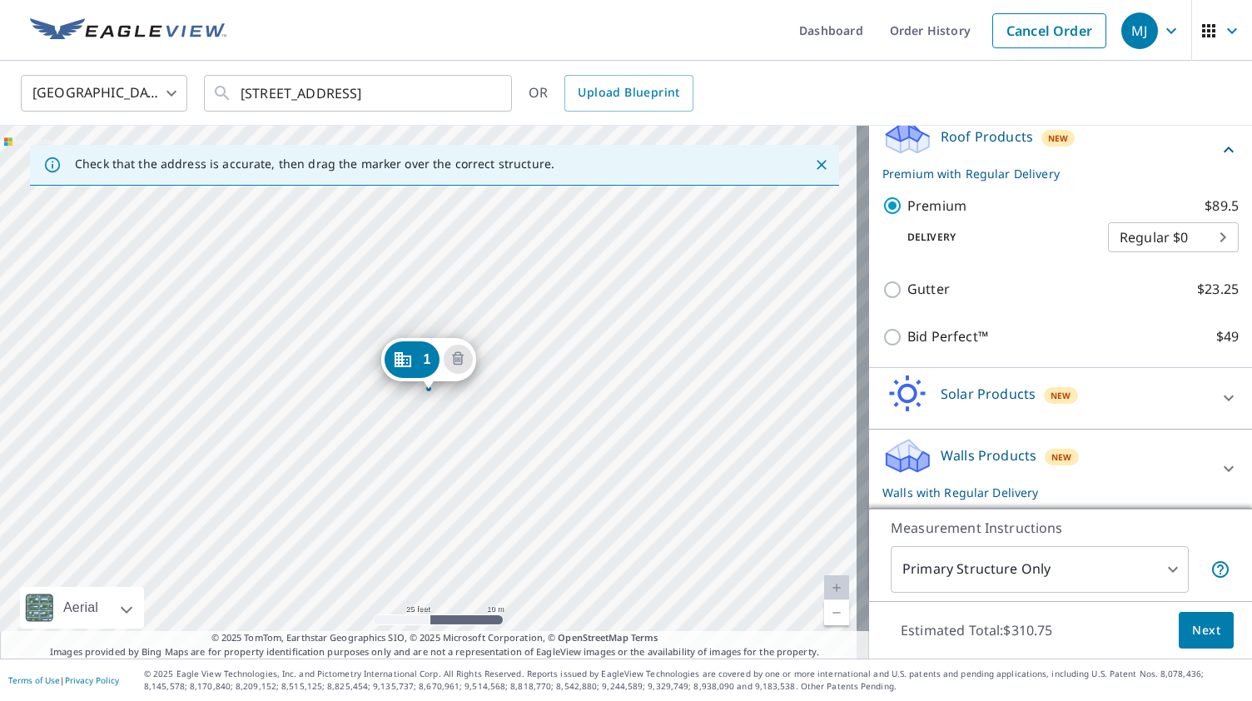
click at [941, 456] on p "Walls Products" at bounding box center [989, 456] width 96 height 20
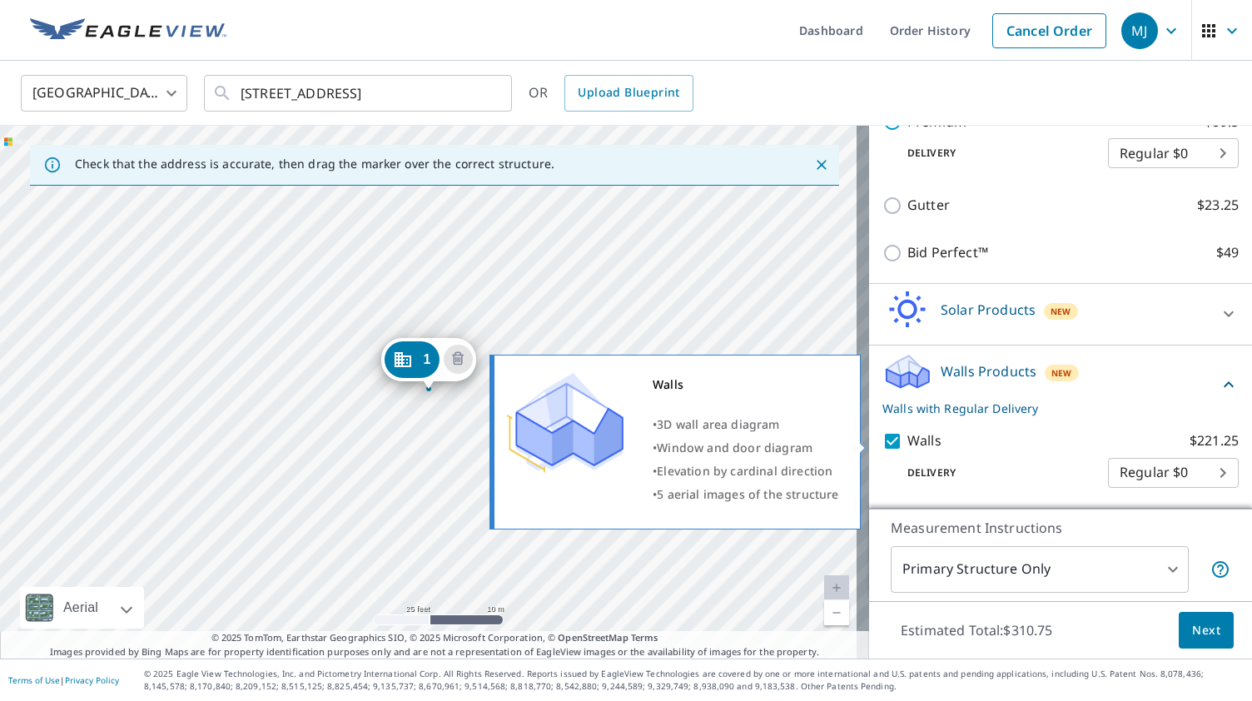
click at [883, 442] on input "Walls $221.25" at bounding box center [895, 441] width 25 height 20
checkbox input "false"
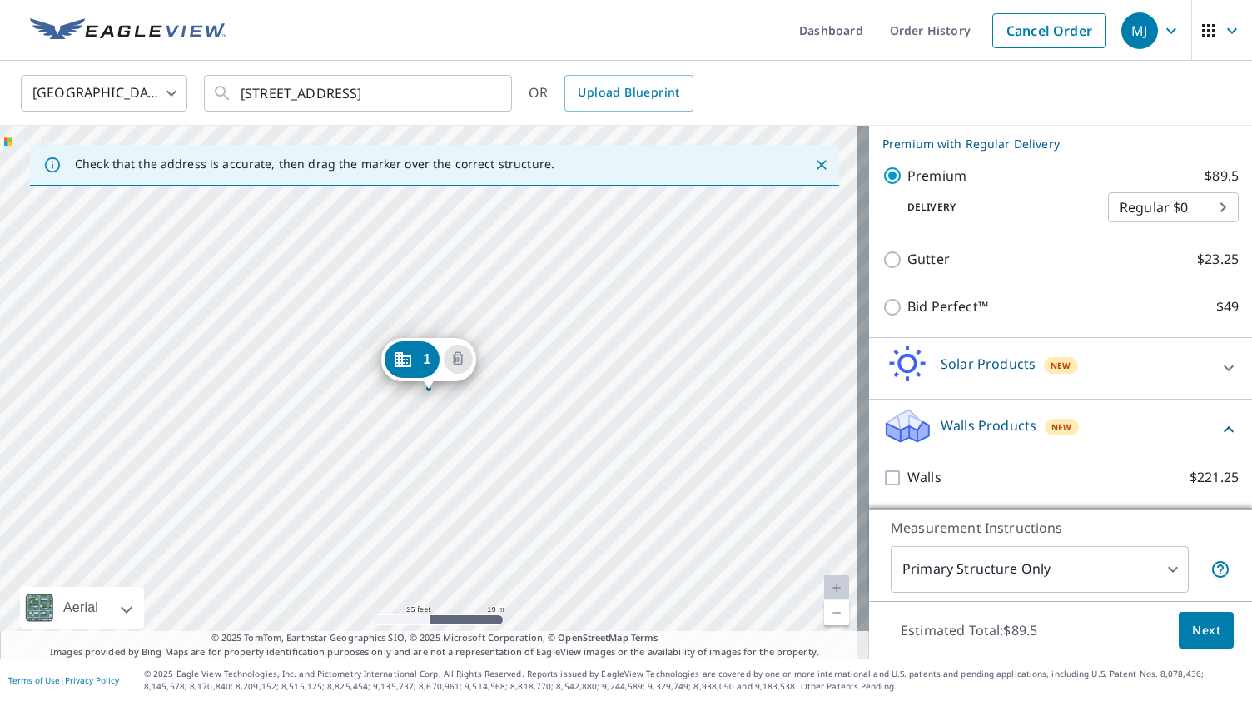
scroll to position [314, 0]
click at [470, 157] on p "Check that the address is accurate, then drag the marker over the correct struc…" at bounding box center [315, 164] width 480 height 15
click at [1193, 632] on span "Next" at bounding box center [1206, 630] width 28 height 21
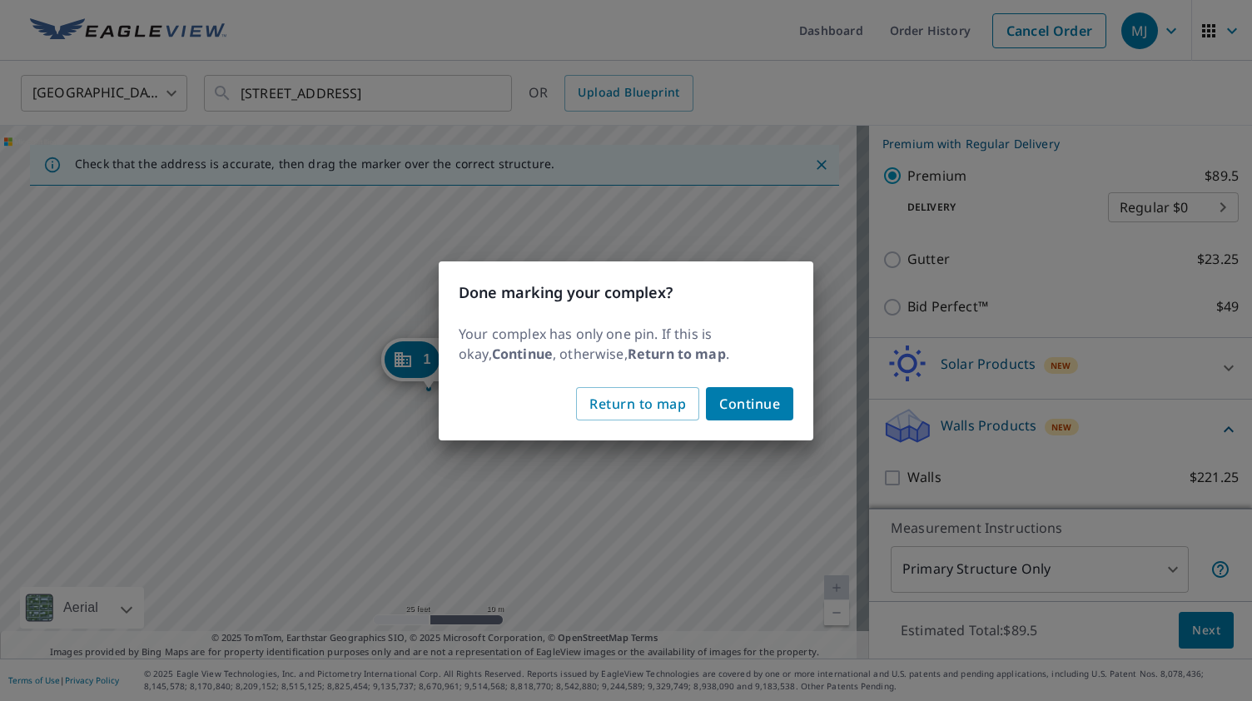
click at [749, 405] on span "Continue" at bounding box center [749, 403] width 61 height 23
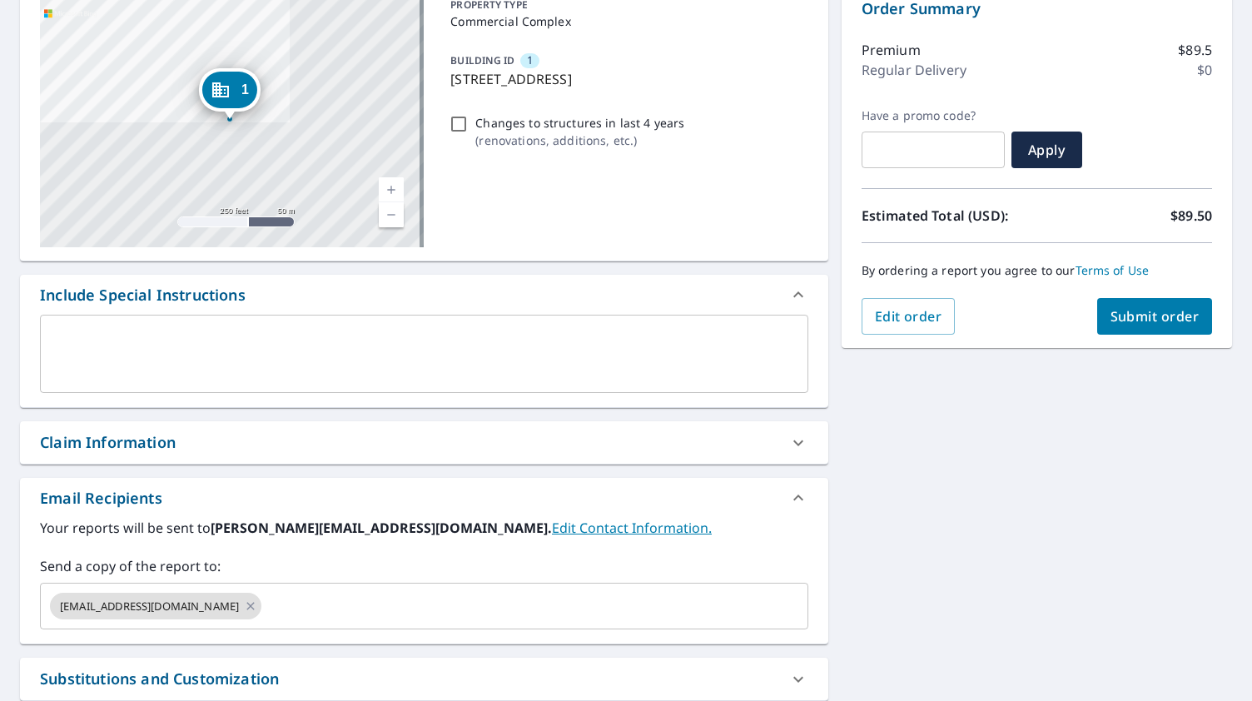
scroll to position [185, 0]
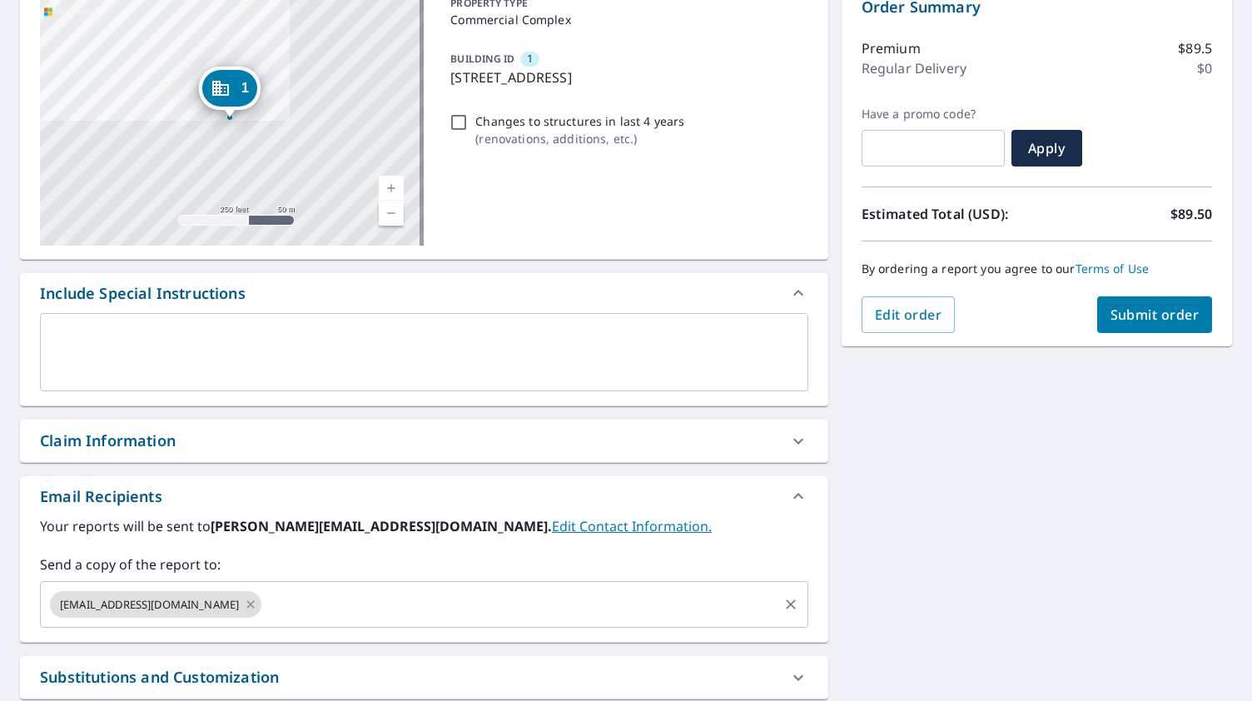
click at [247, 605] on icon at bounding box center [250, 603] width 7 height 7
checkbox input "true"
click at [212, 604] on input "text" at bounding box center [411, 605] width 729 height 32
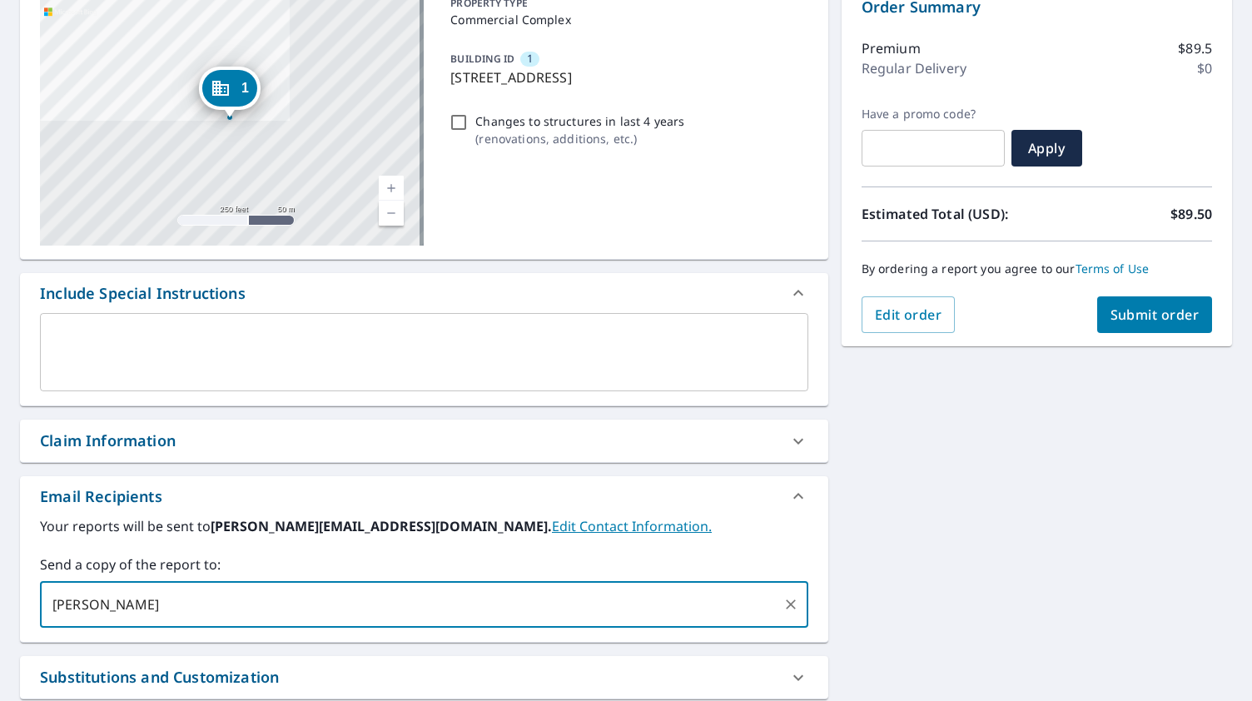
type input "eric@dmgcontractors.com"
click at [1127, 309] on span "Submit order" at bounding box center [1155, 315] width 89 height 18
checkbox input "true"
